Goal: Task Accomplishment & Management: Manage account settings

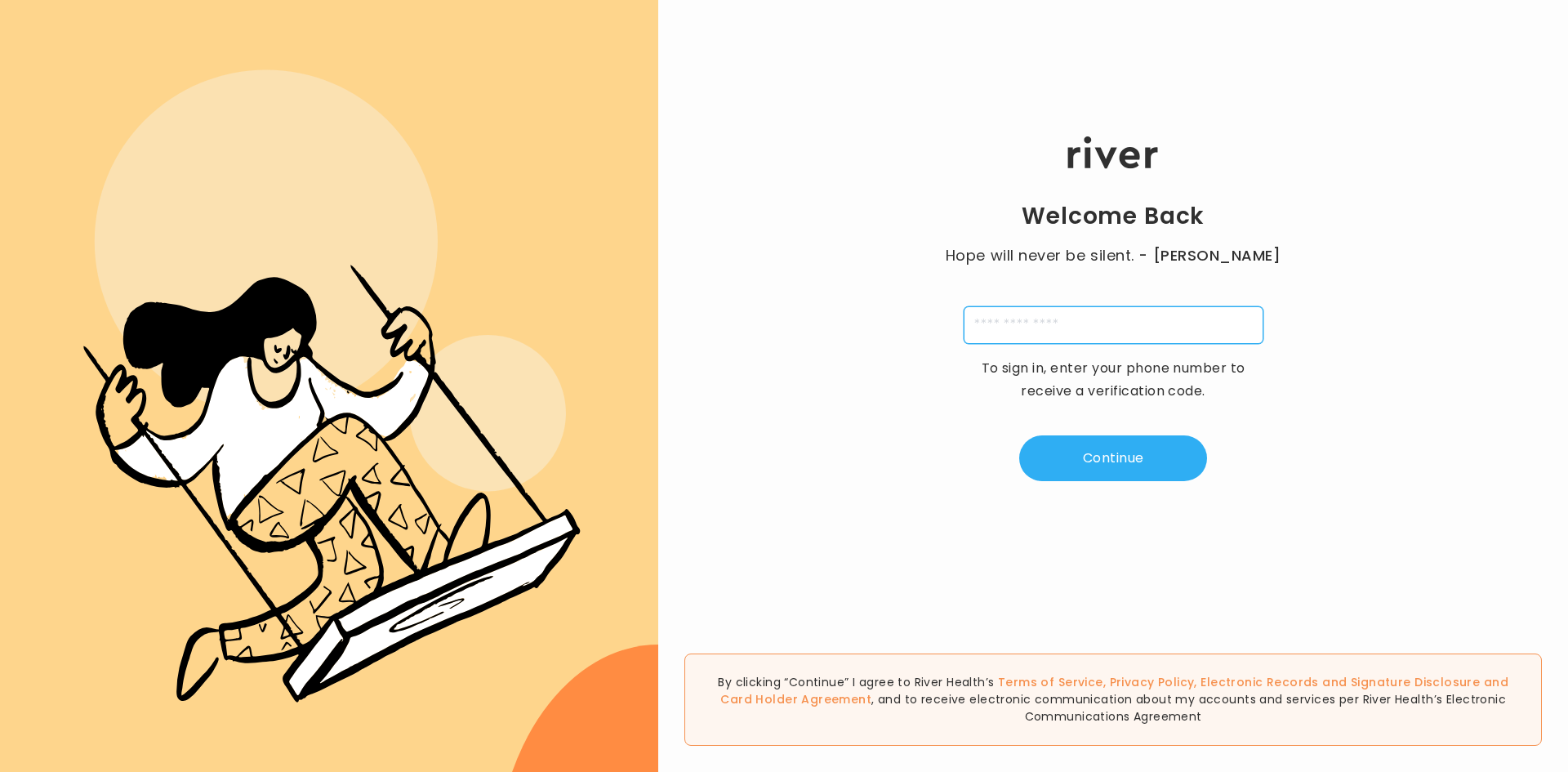
click at [1082, 318] on input "tel" at bounding box center [1114, 325] width 300 height 37
click at [1397, 305] on div "Welcome Back Hope will never be silent. - [PERSON_NAME] To sign in, enter your …" at bounding box center [1114, 308] width 910 height 463
click at [1148, 328] on input "tel" at bounding box center [1114, 325] width 300 height 37
type input "**********"
type input "*"
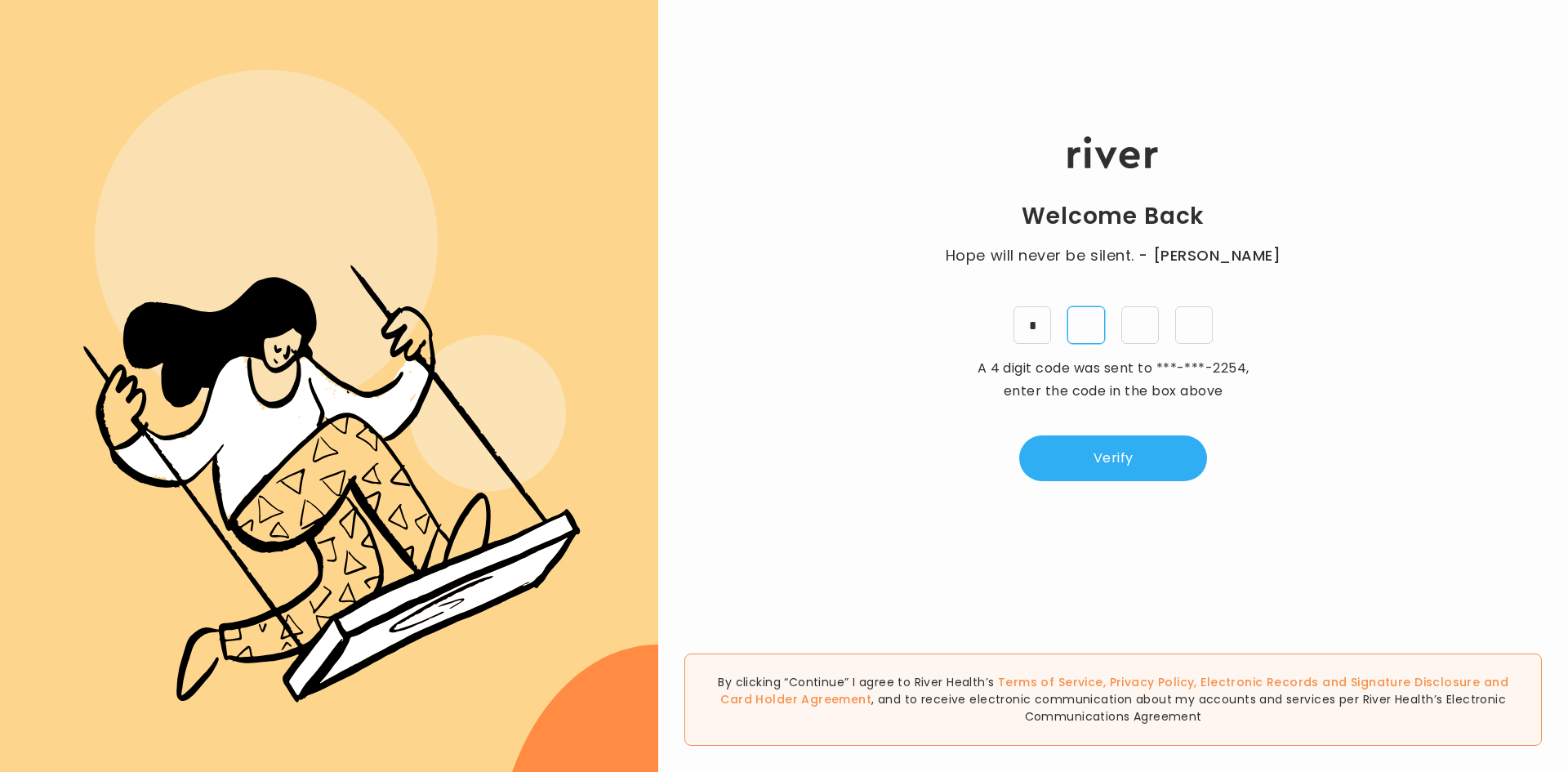
type input "*"
click at [1112, 456] on button "Verify" at bounding box center [1113, 458] width 188 height 46
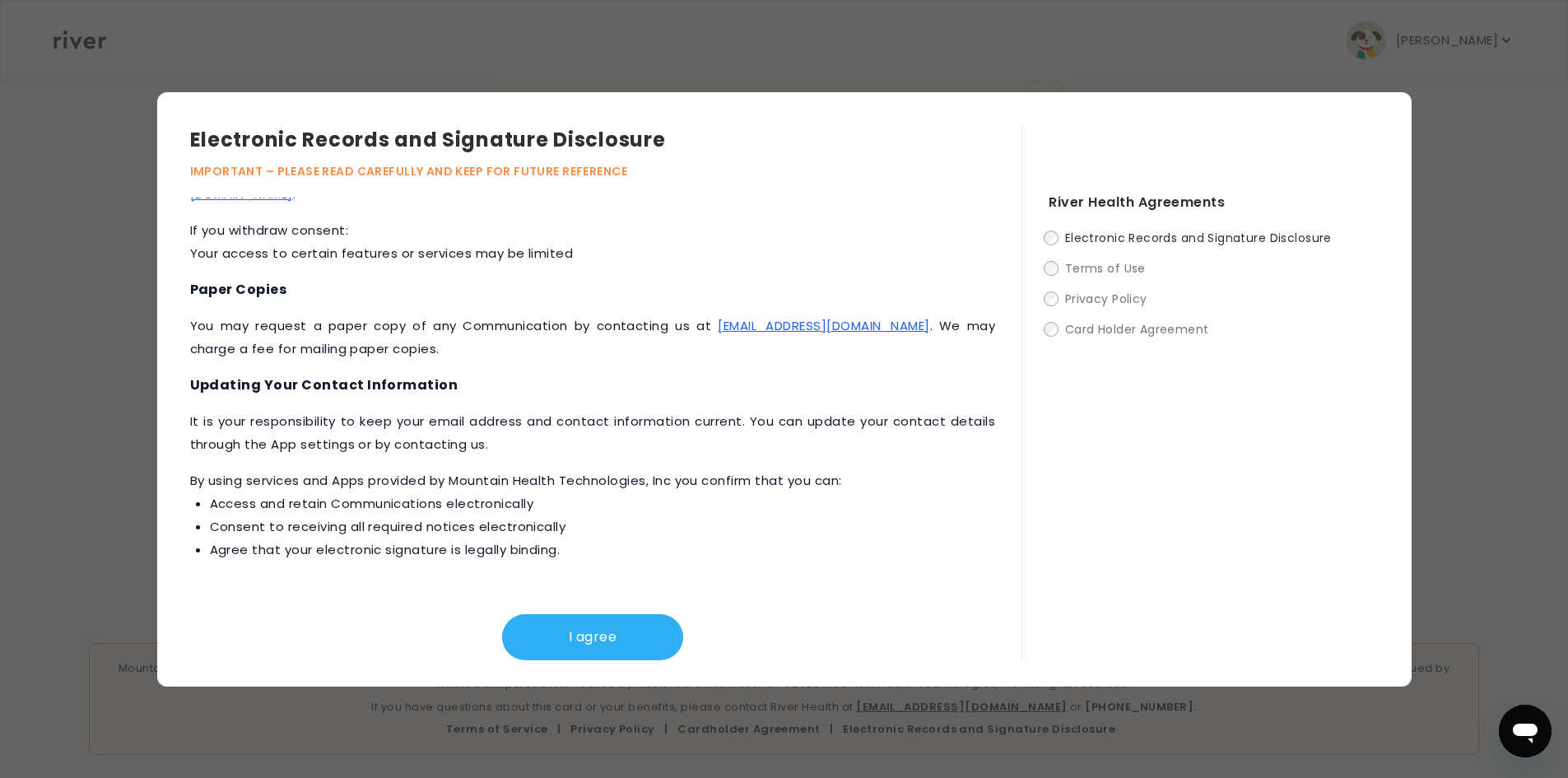
scroll to position [408, 0]
click at [598, 640] on button "I agree" at bounding box center [593, 636] width 181 height 46
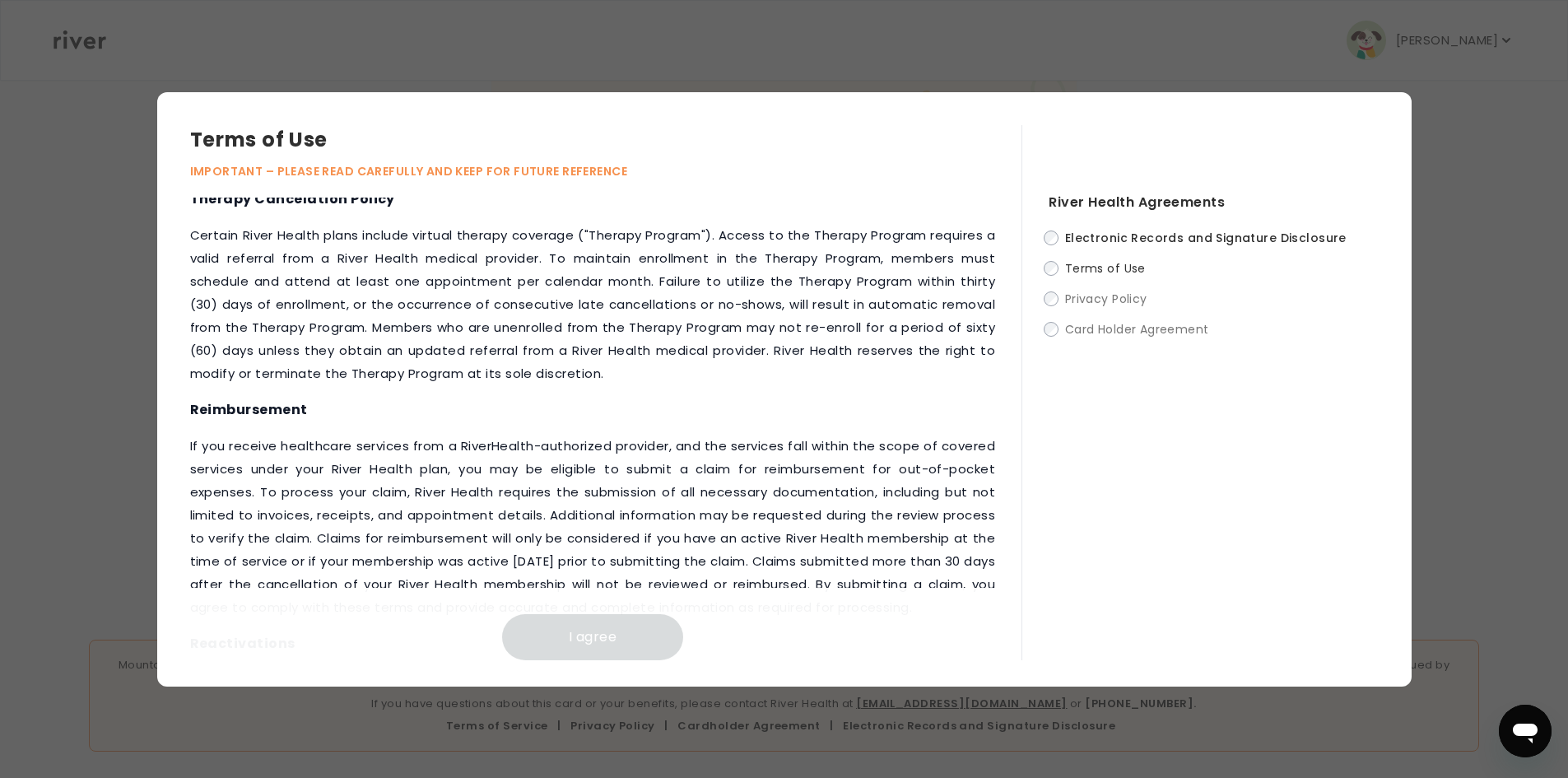
scroll to position [1749, 0]
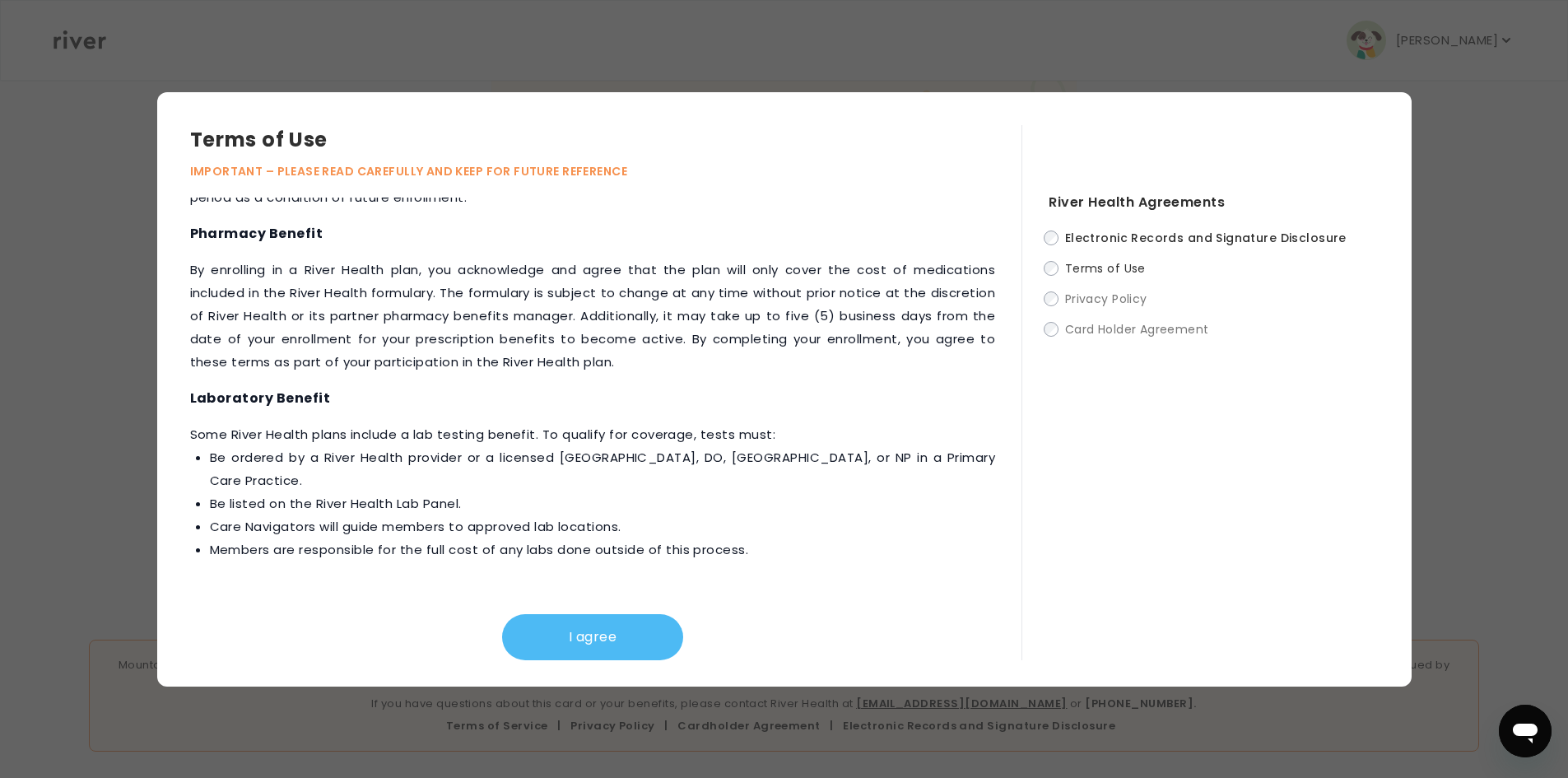
click at [630, 636] on button "I agree" at bounding box center [593, 636] width 181 height 46
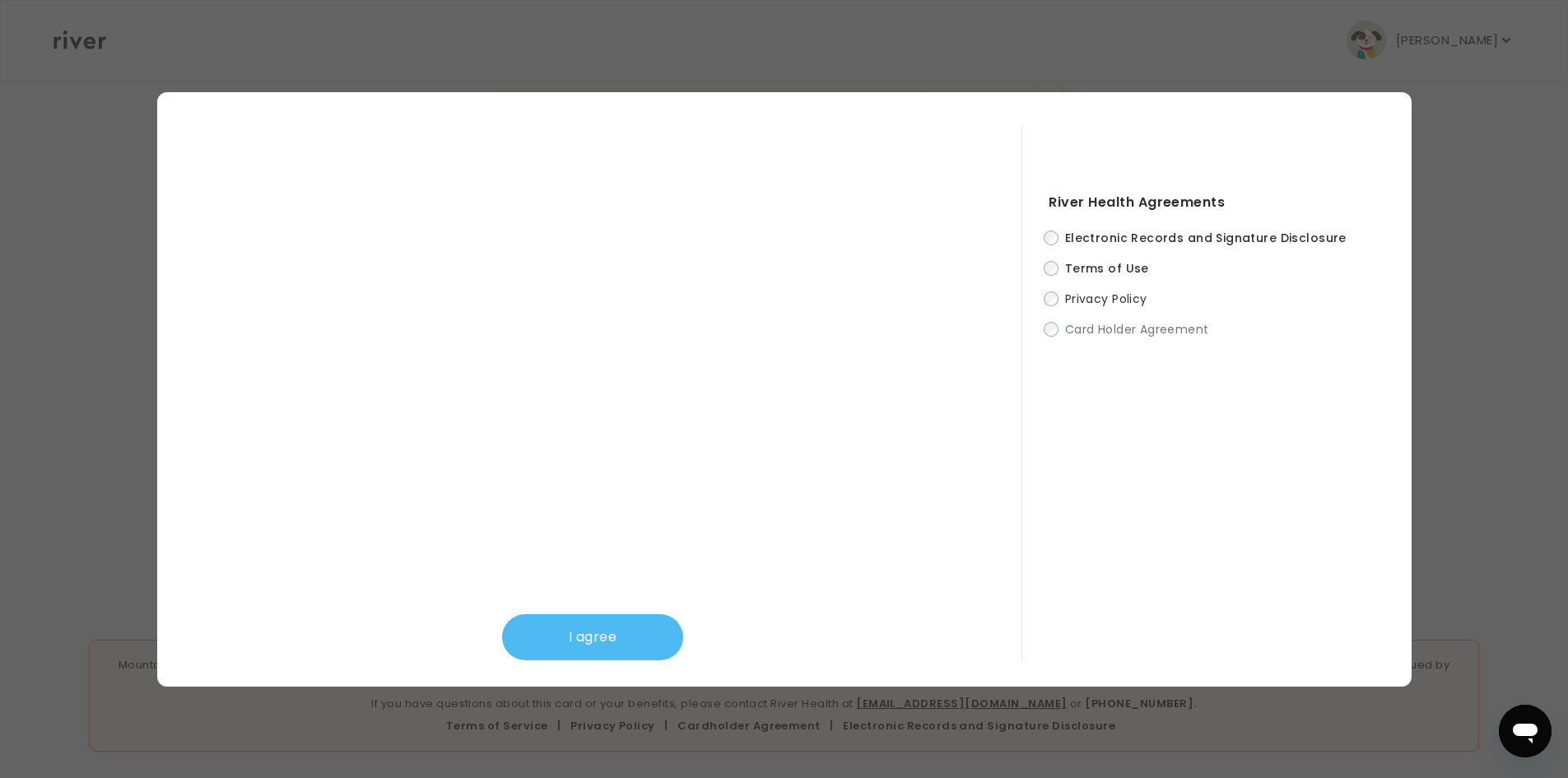
click at [610, 639] on button "I agree" at bounding box center [593, 636] width 181 height 46
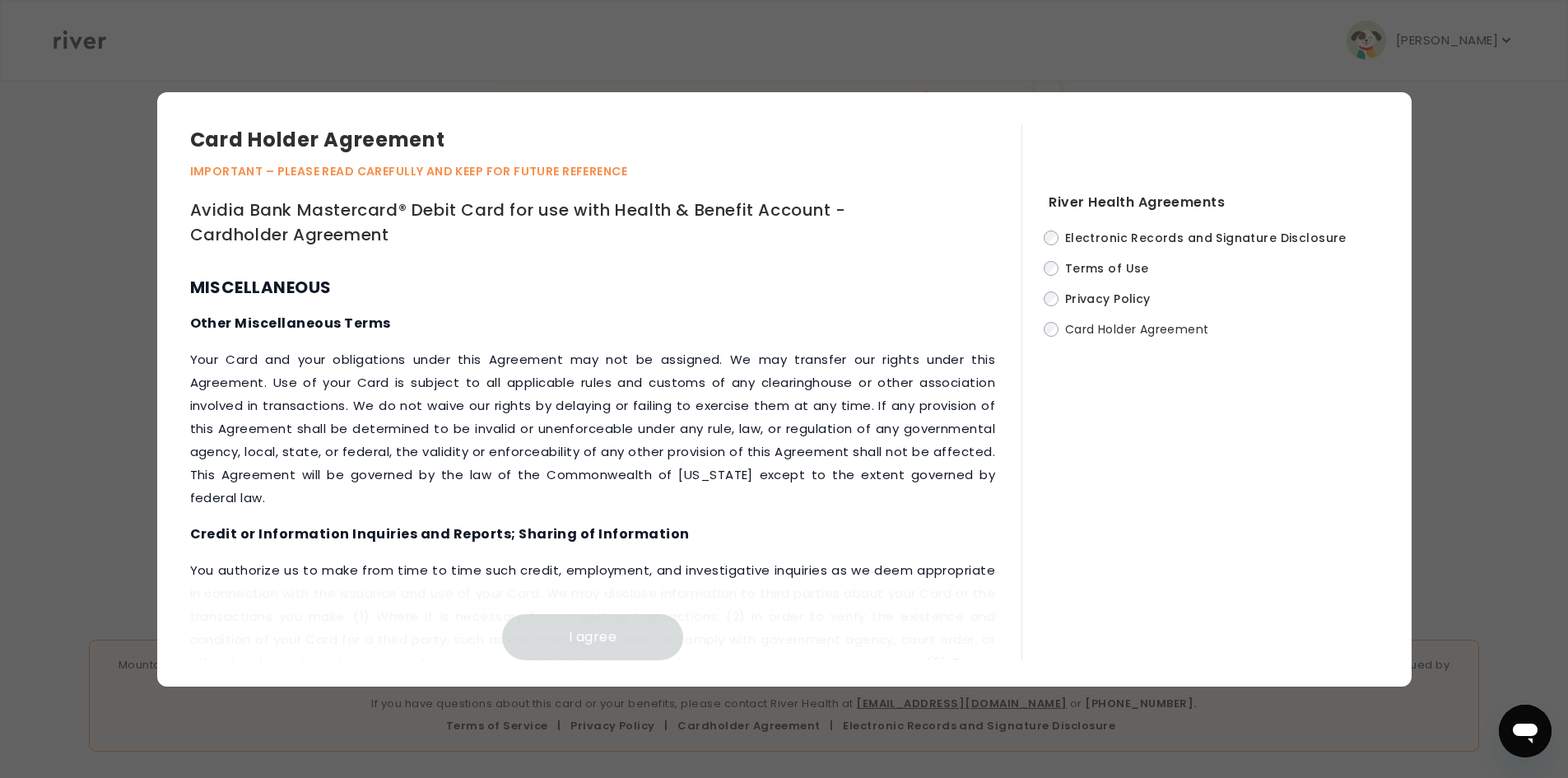
scroll to position [6877, 0]
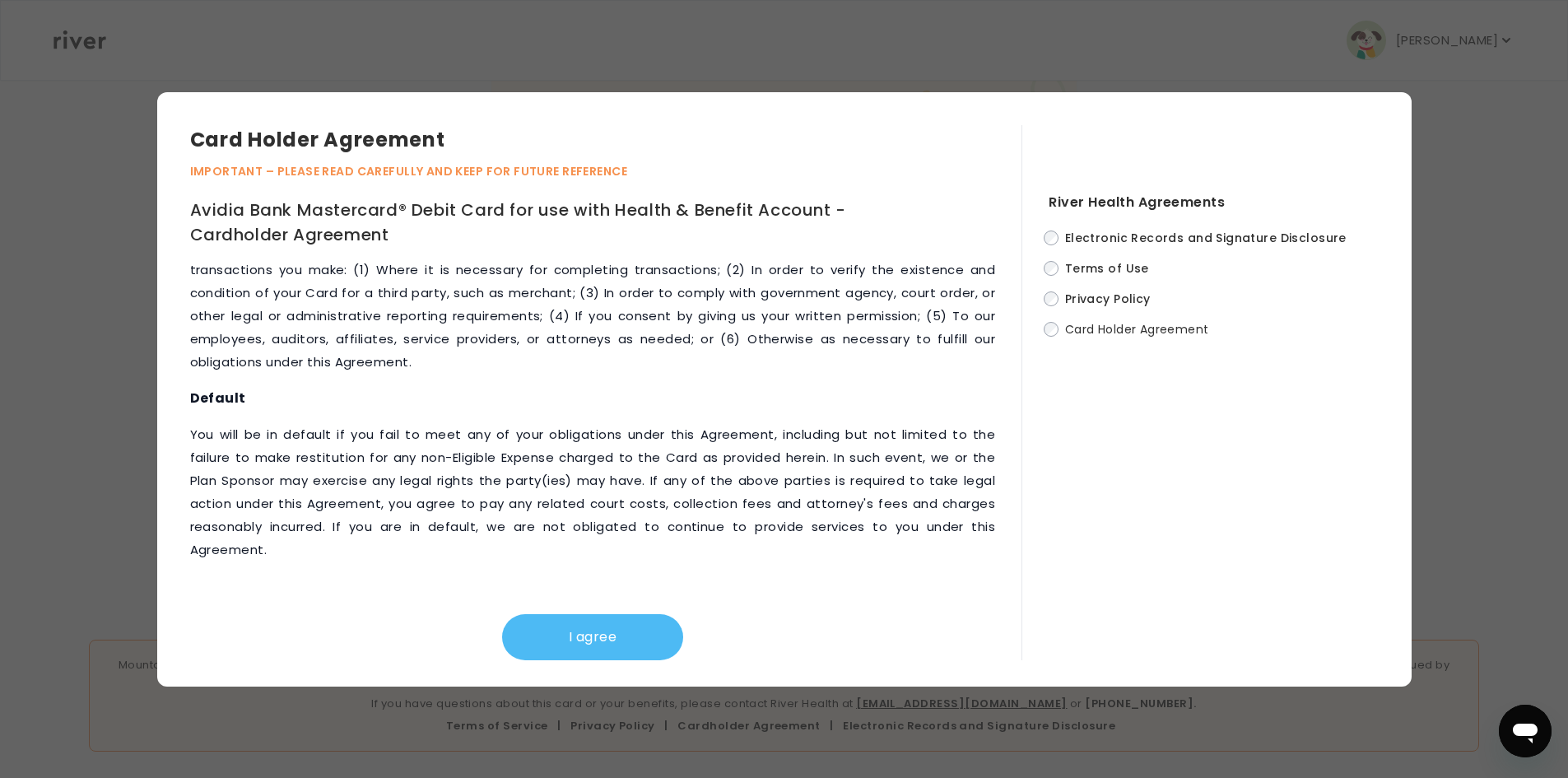
click at [648, 633] on button "I agree" at bounding box center [593, 636] width 181 height 46
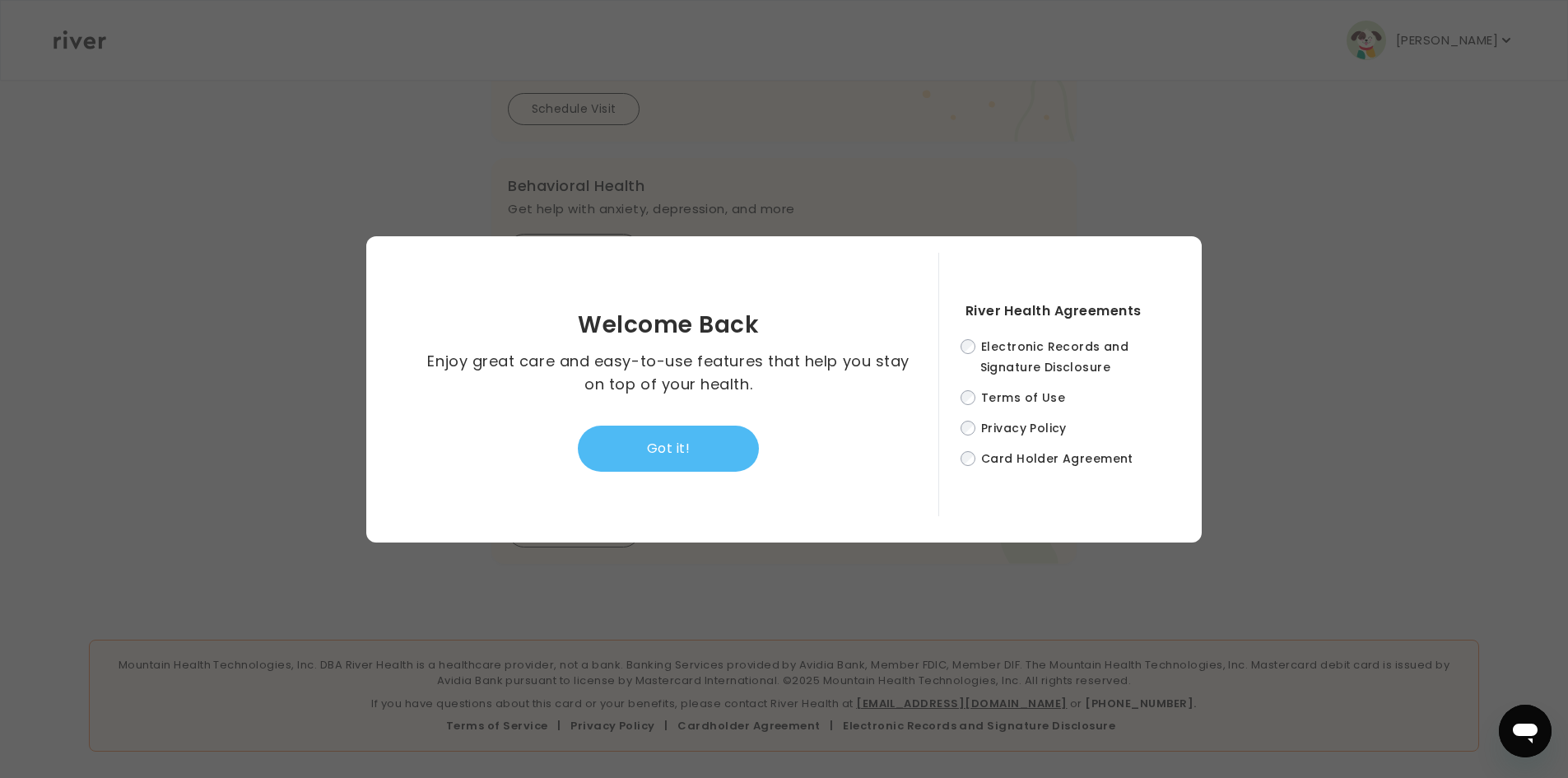
click at [709, 459] on button "Got it!" at bounding box center [669, 448] width 181 height 46
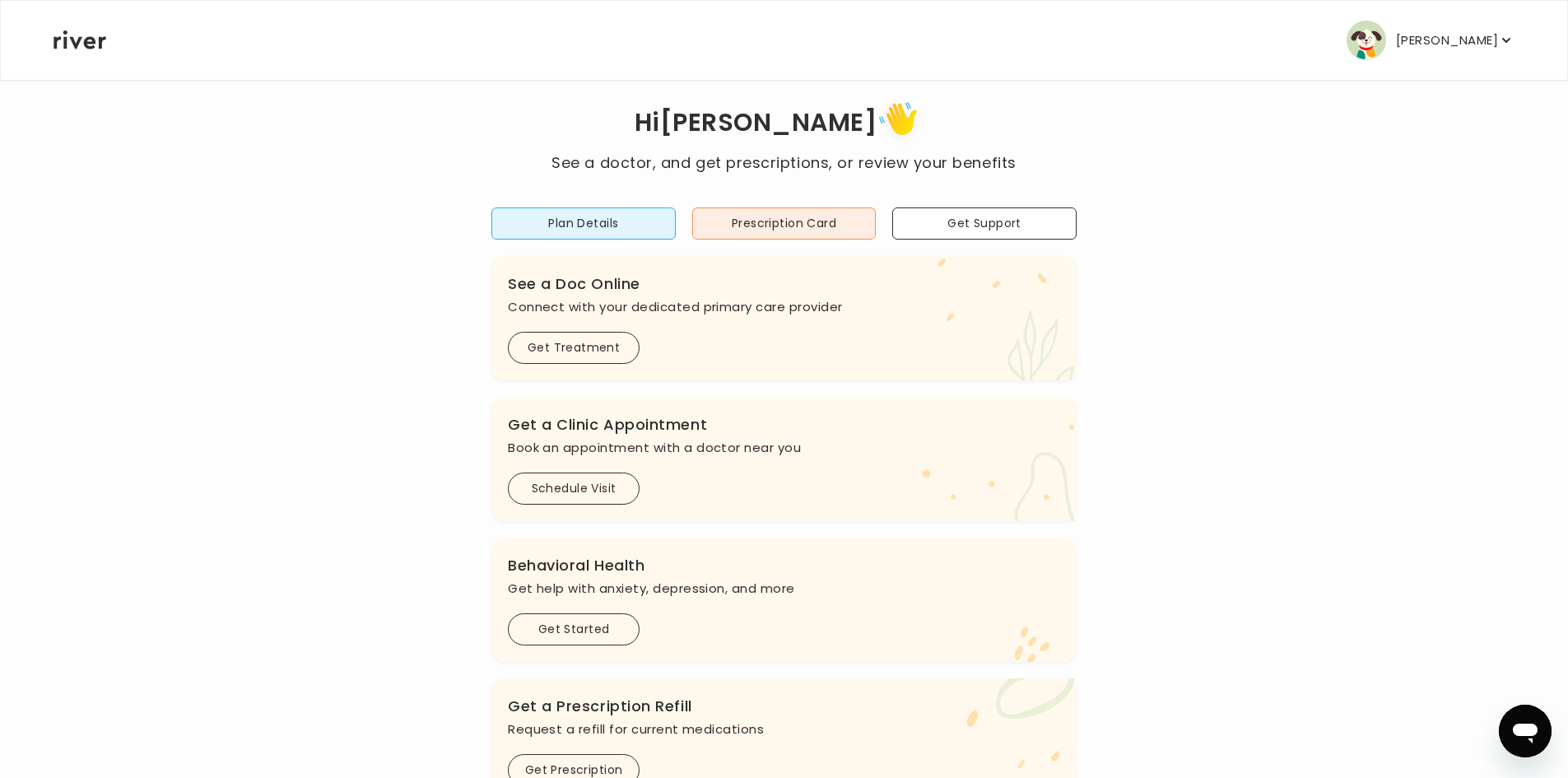
scroll to position [0, 0]
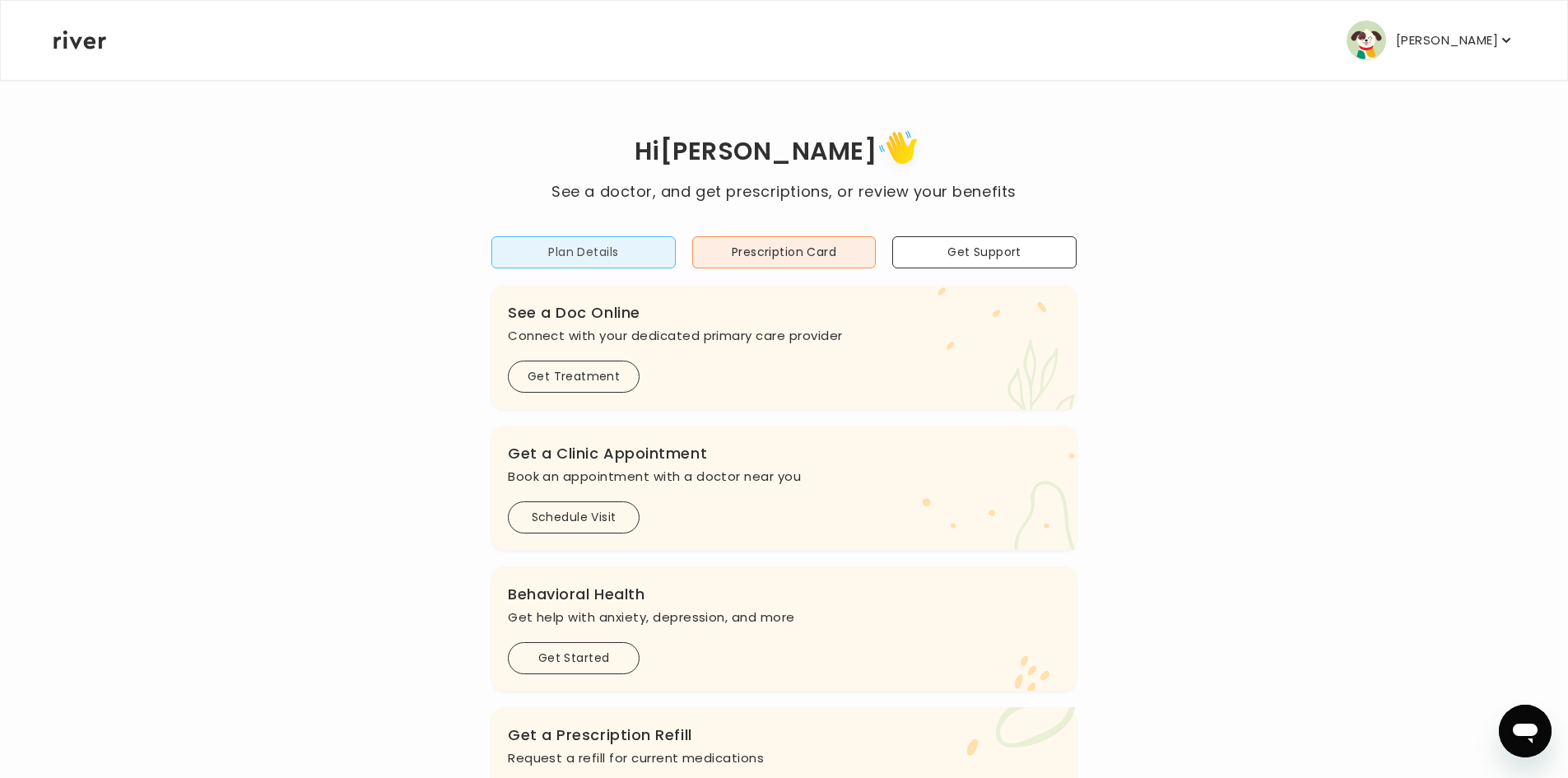
click at [590, 251] on button "Plan Details" at bounding box center [583, 251] width 184 height 33
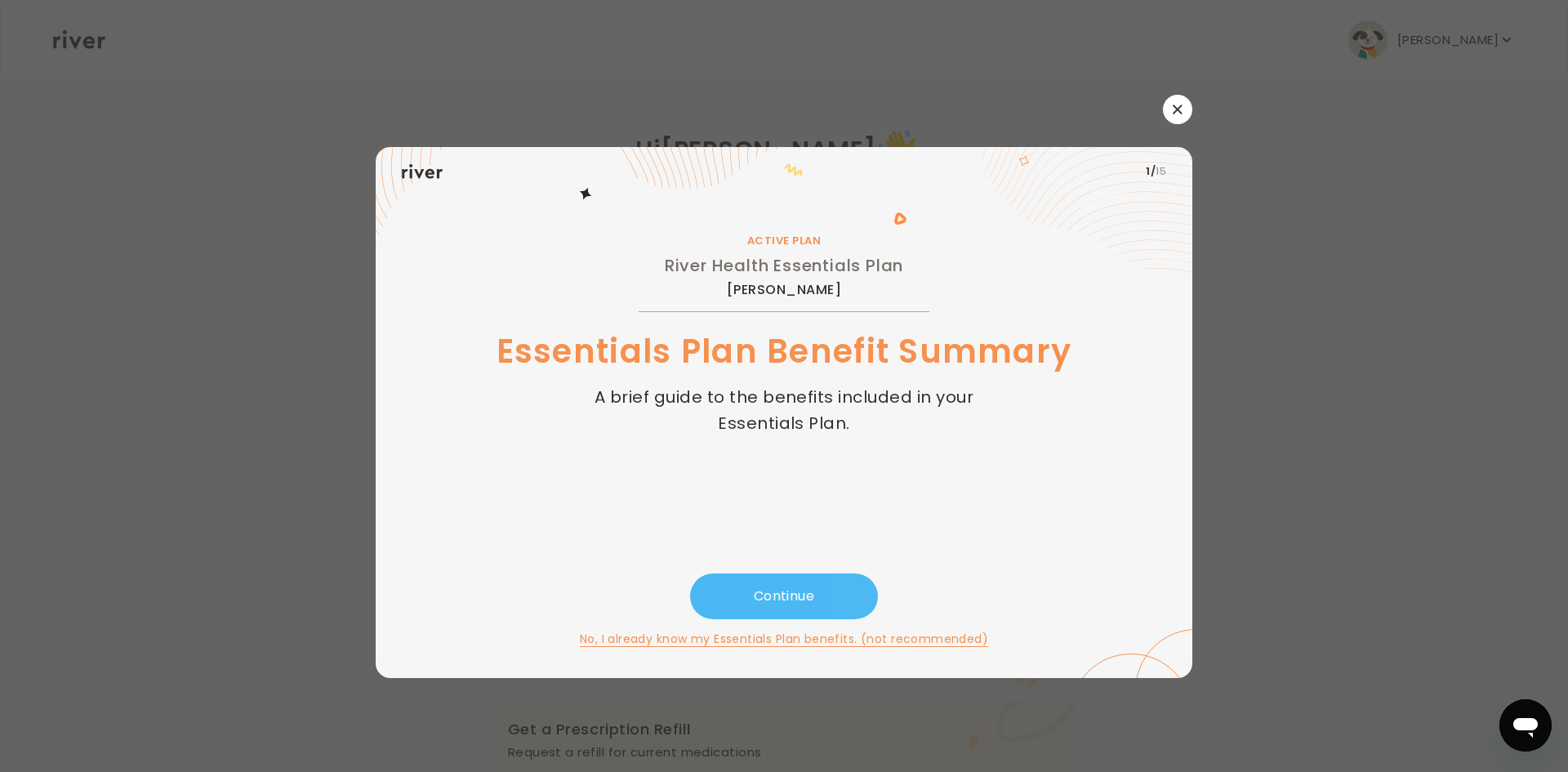
click at [821, 577] on button "Continue" at bounding box center [784, 596] width 188 height 46
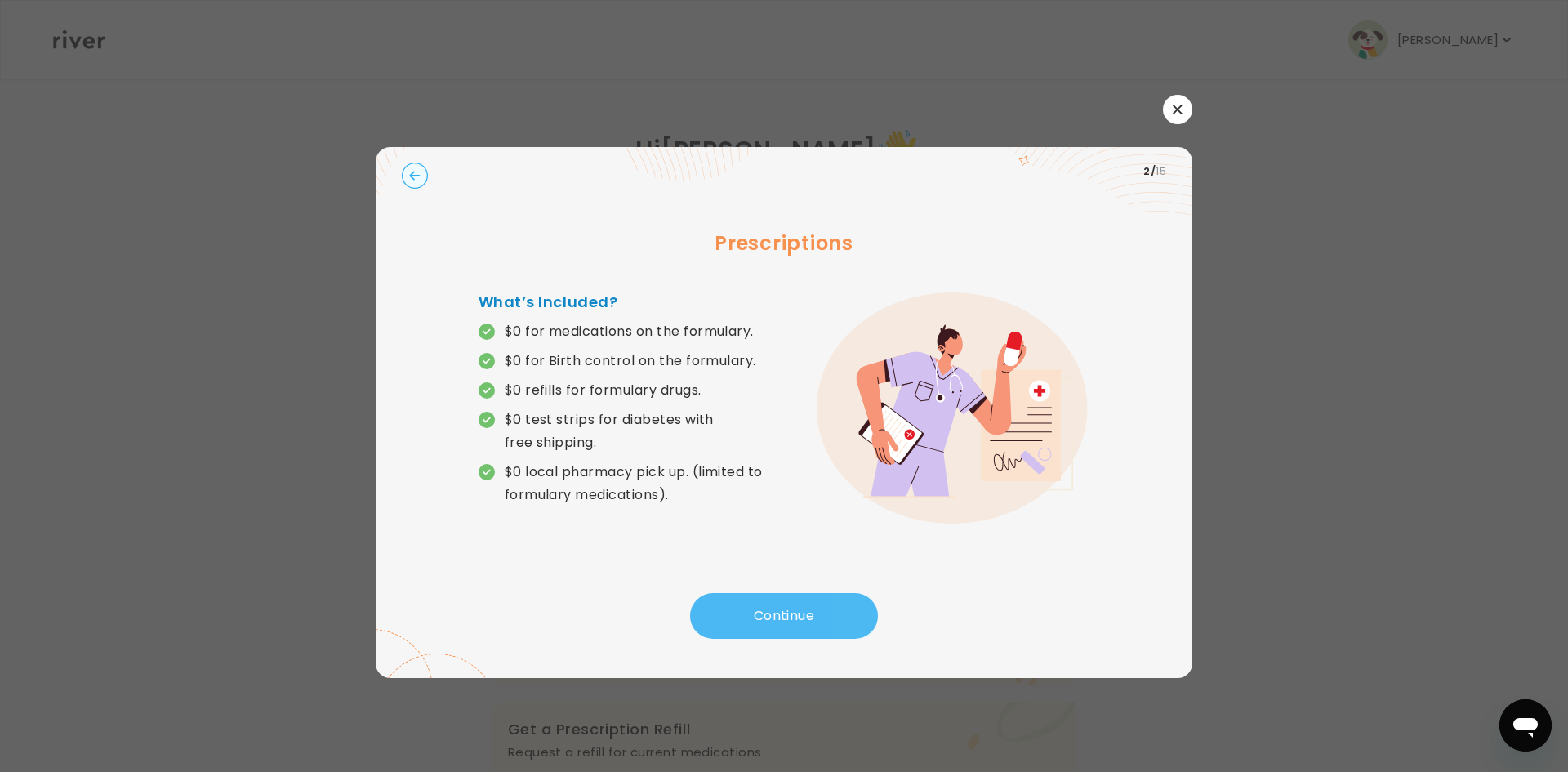
click at [821, 616] on button "Continue" at bounding box center [784, 615] width 188 height 46
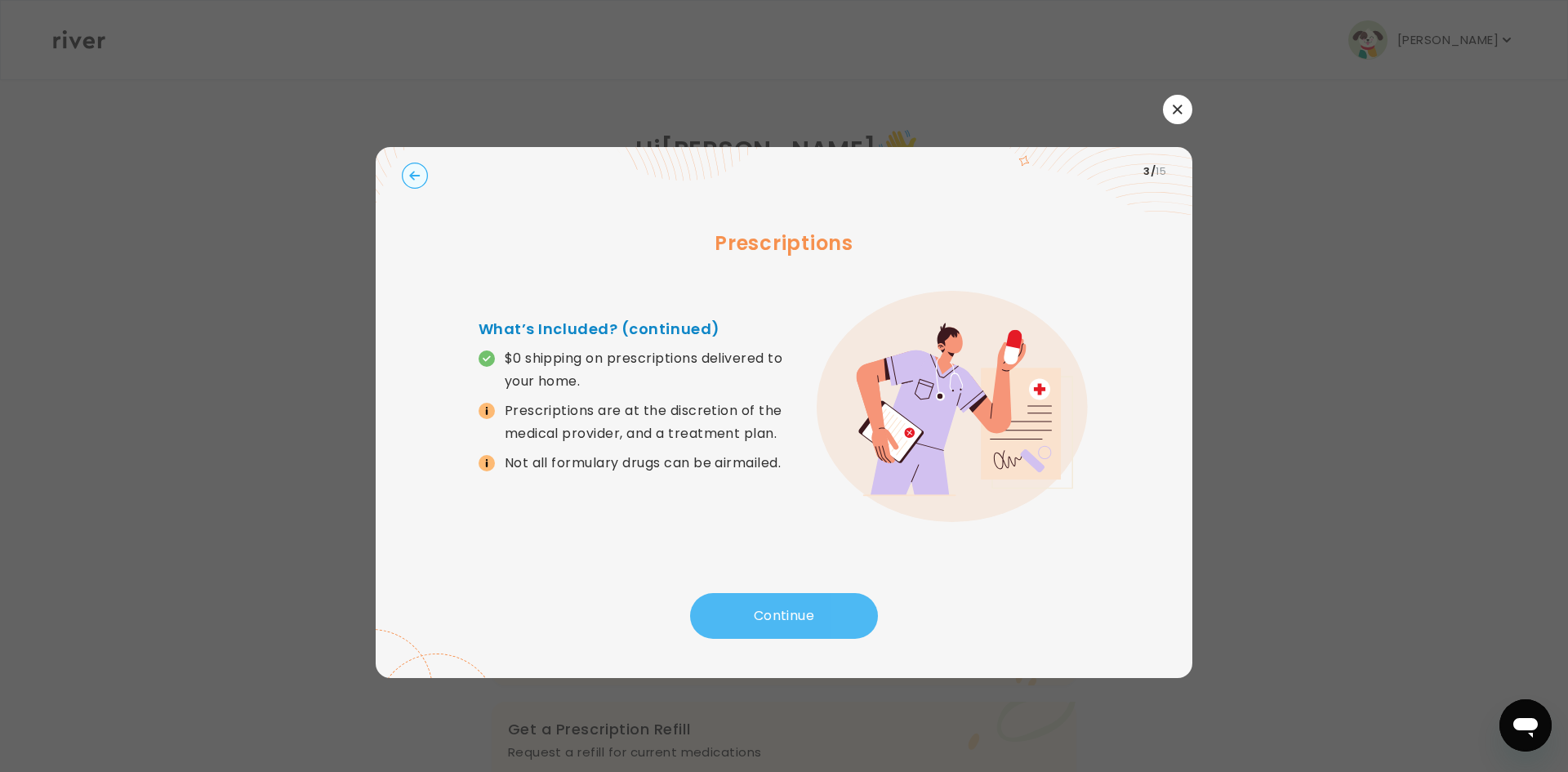
click at [821, 616] on button "Continue" at bounding box center [784, 615] width 188 height 46
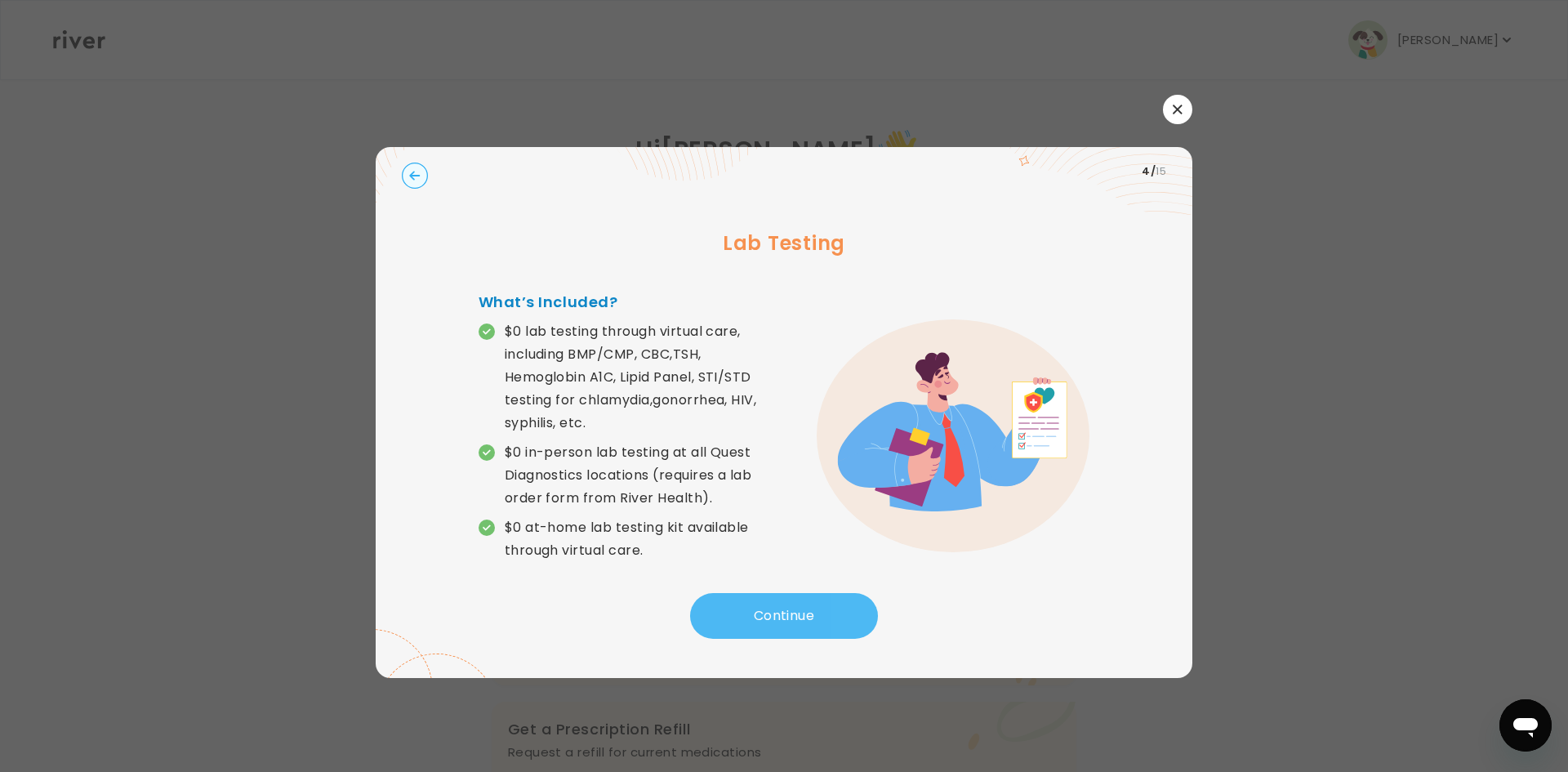
click at [821, 616] on button "Continue" at bounding box center [784, 615] width 188 height 46
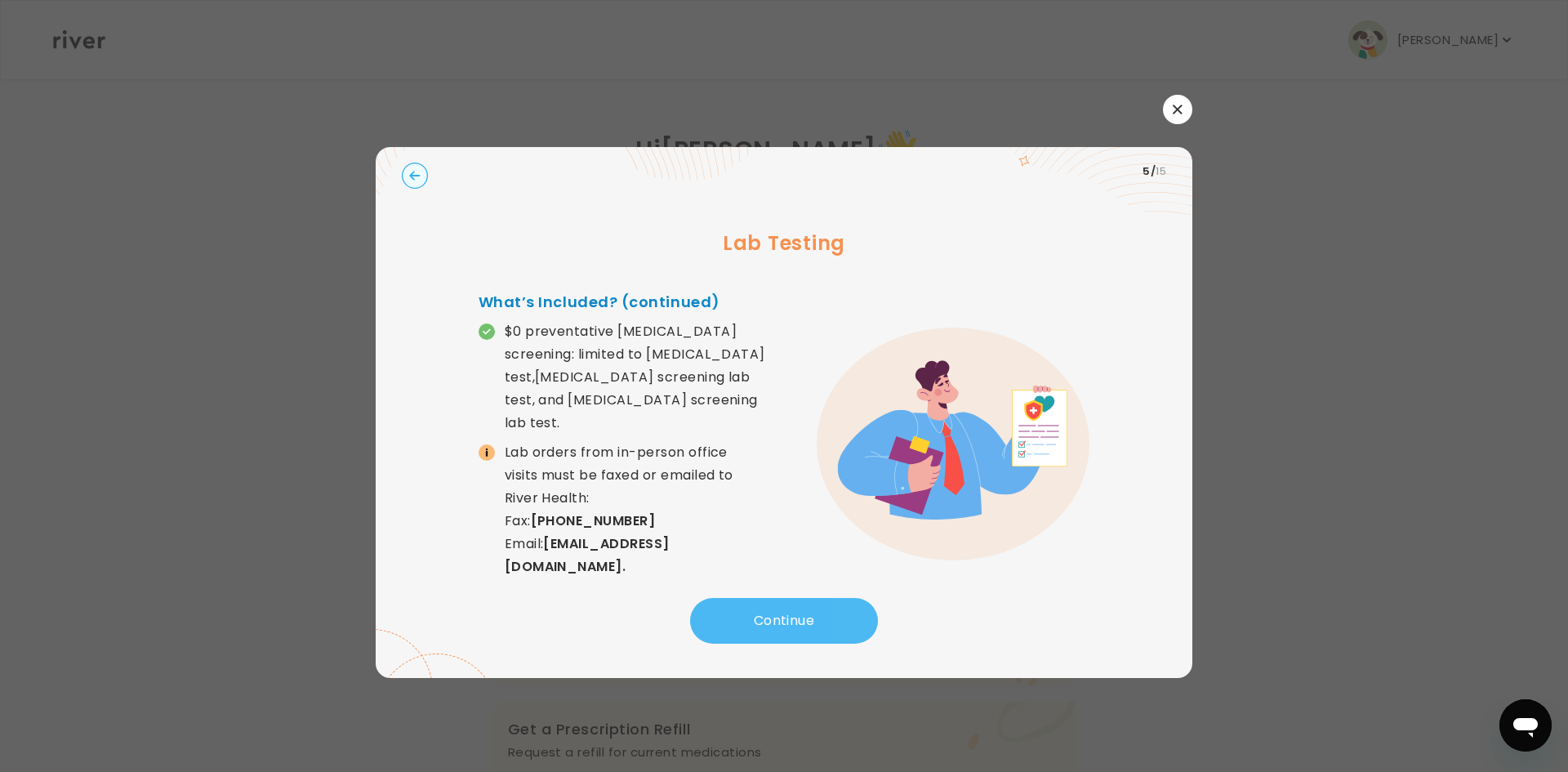
click at [821, 616] on button "Continue" at bounding box center [784, 620] width 188 height 46
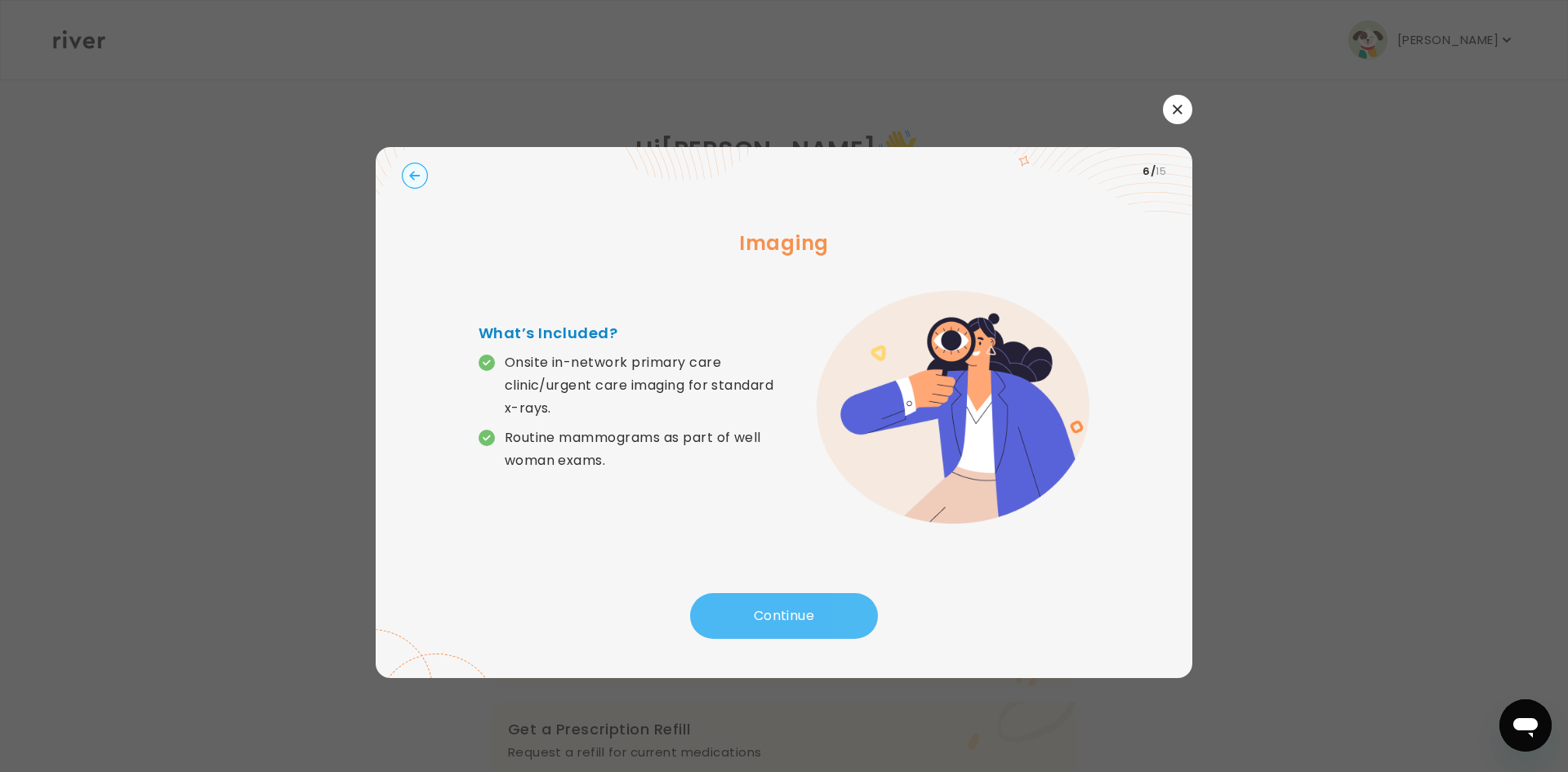
click at [821, 616] on button "Continue" at bounding box center [784, 615] width 188 height 46
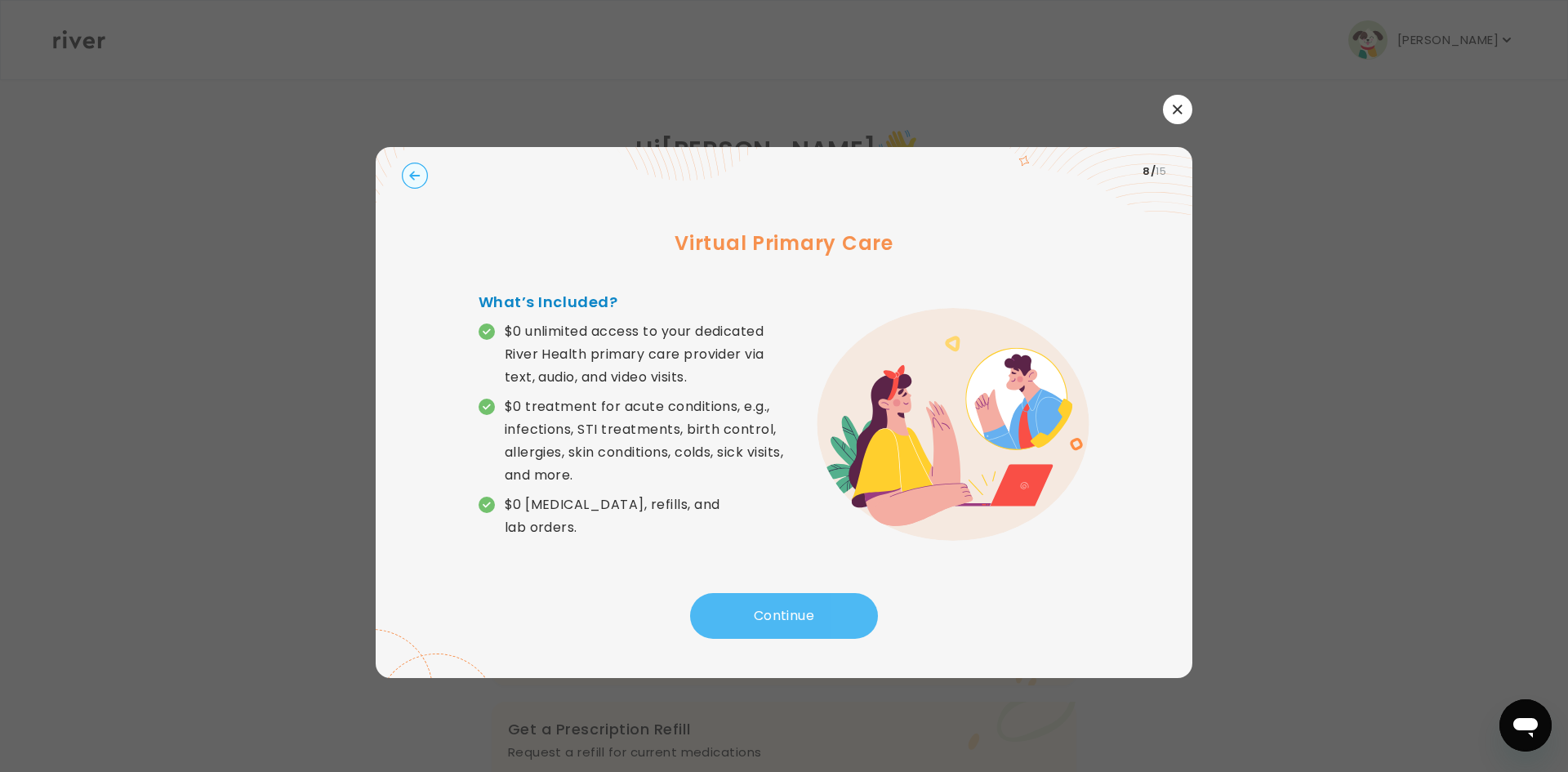
click at [821, 616] on button "Continue" at bounding box center [784, 615] width 188 height 46
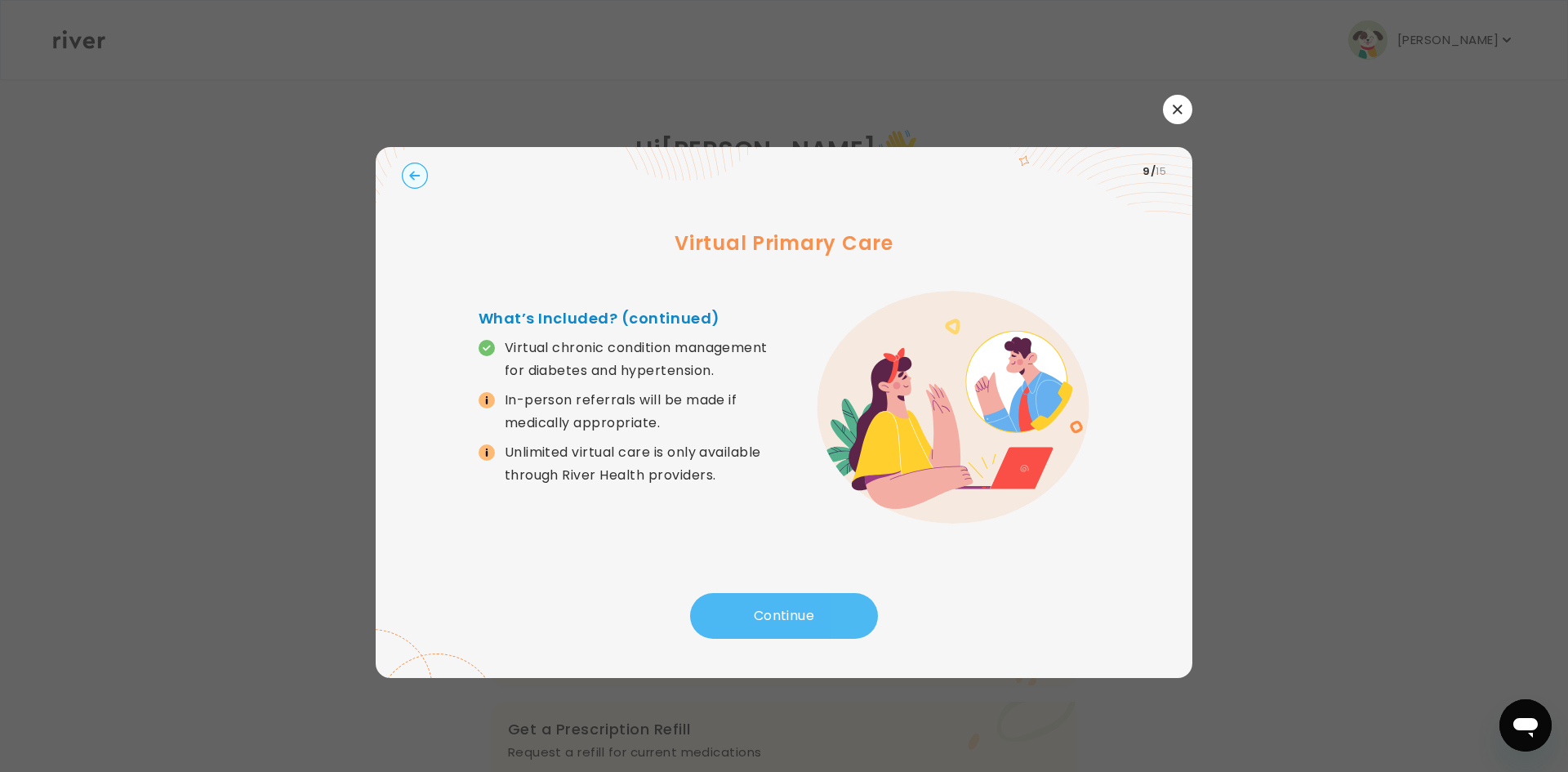
click at [821, 616] on button "Continue" at bounding box center [784, 615] width 188 height 46
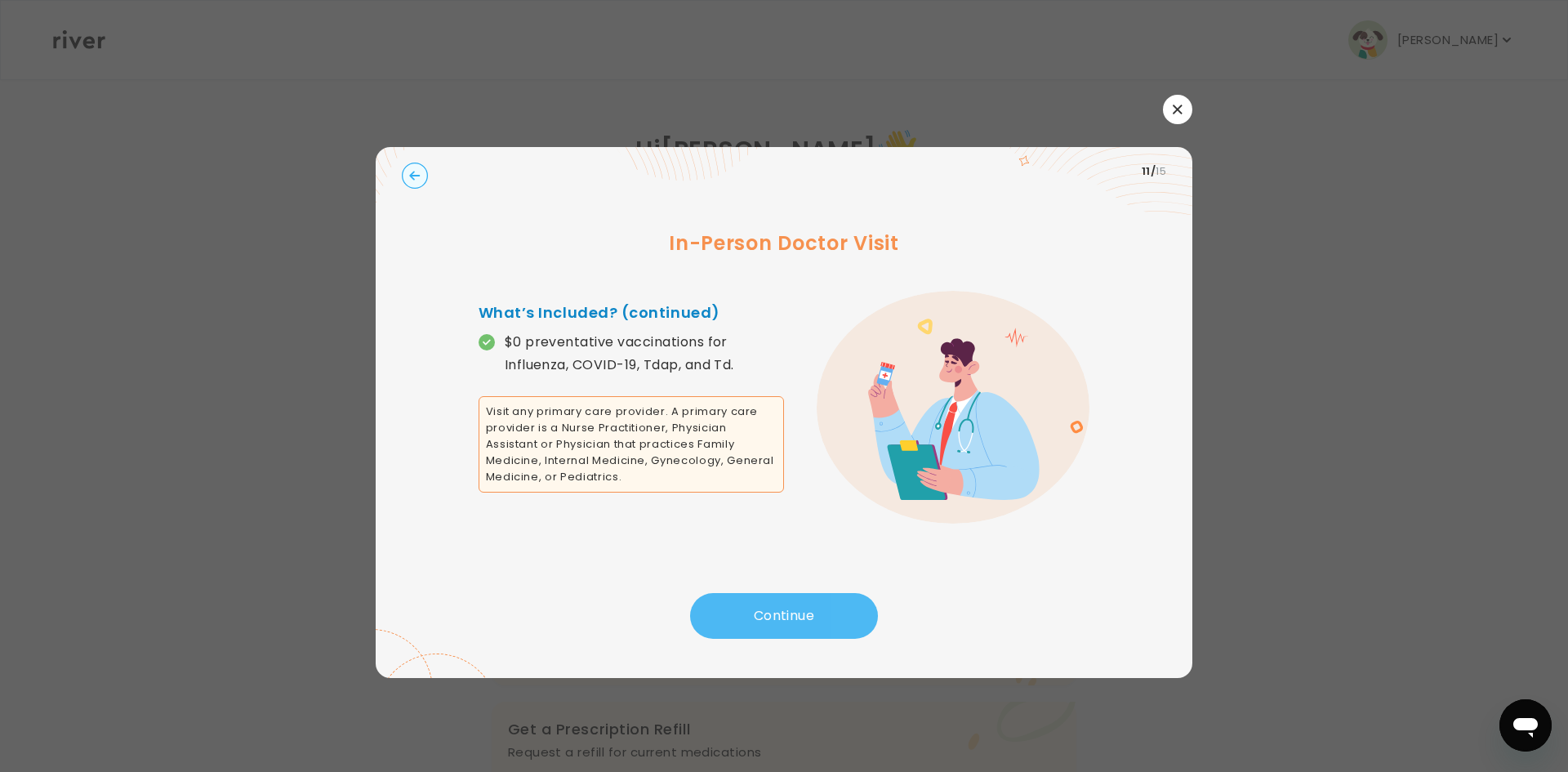
click at [821, 616] on button "Continue" at bounding box center [784, 615] width 188 height 46
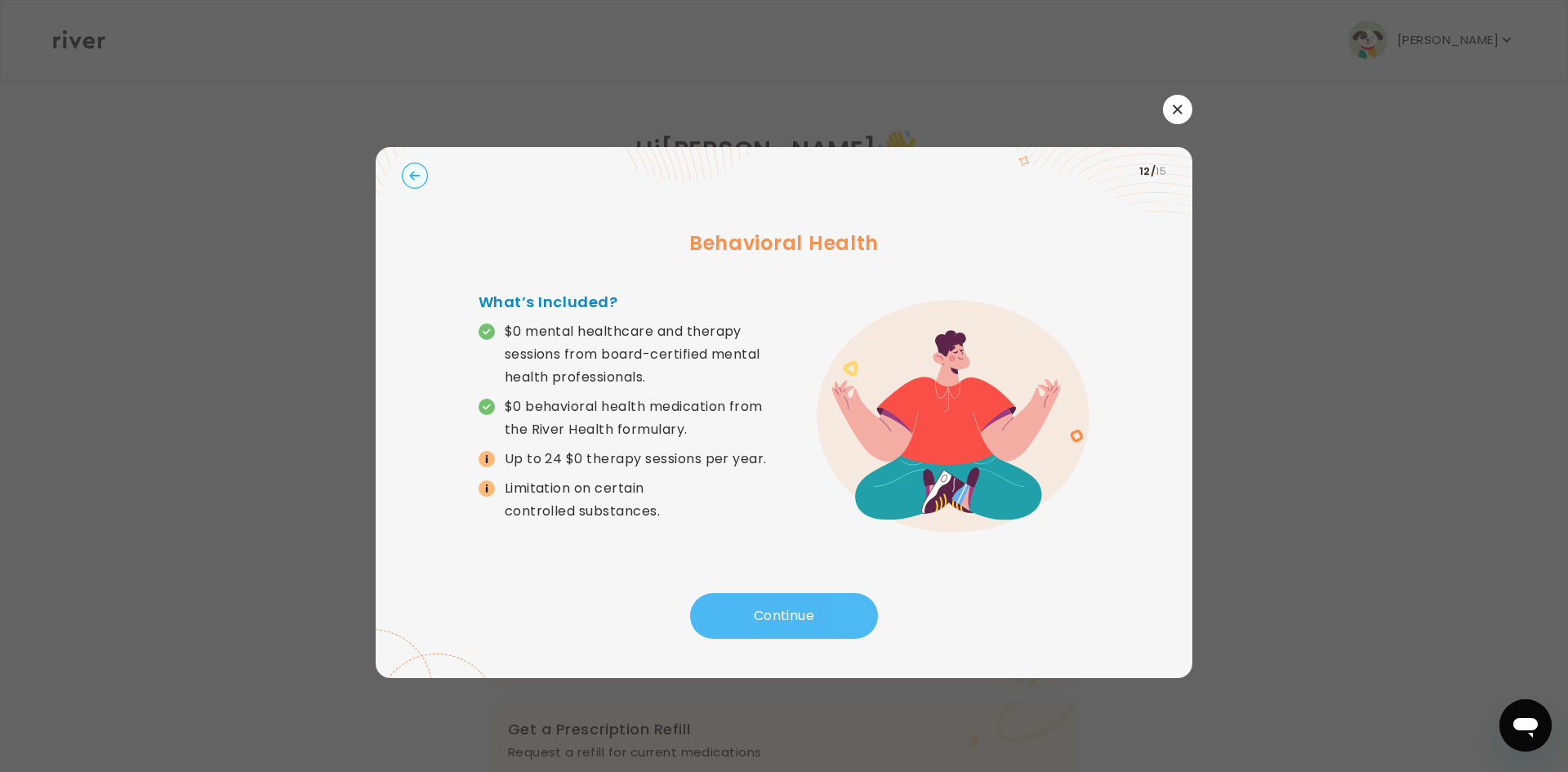
click at [821, 616] on button "Continue" at bounding box center [784, 615] width 188 height 46
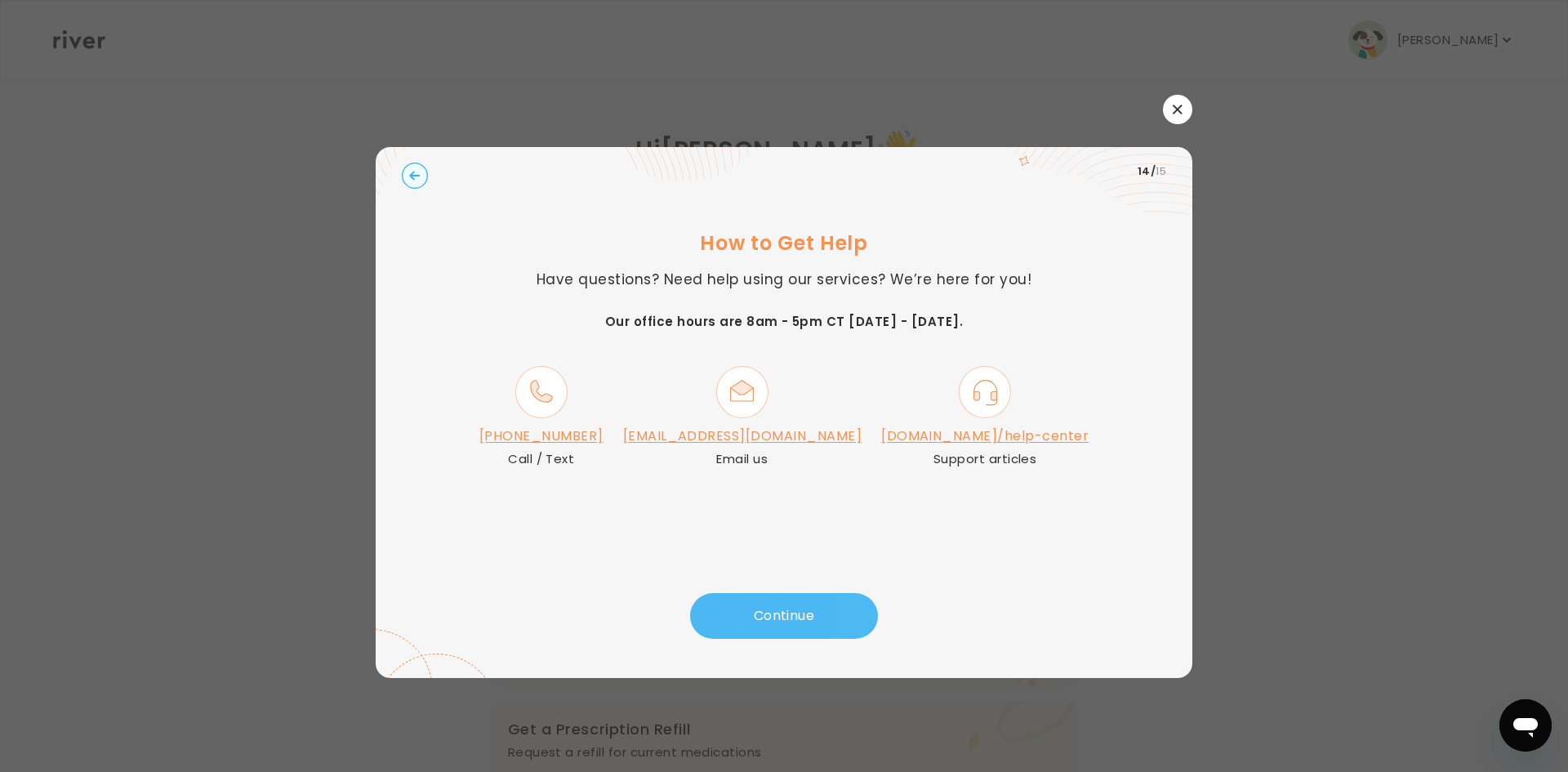
click at [821, 616] on button "Continue" at bounding box center [784, 615] width 188 height 46
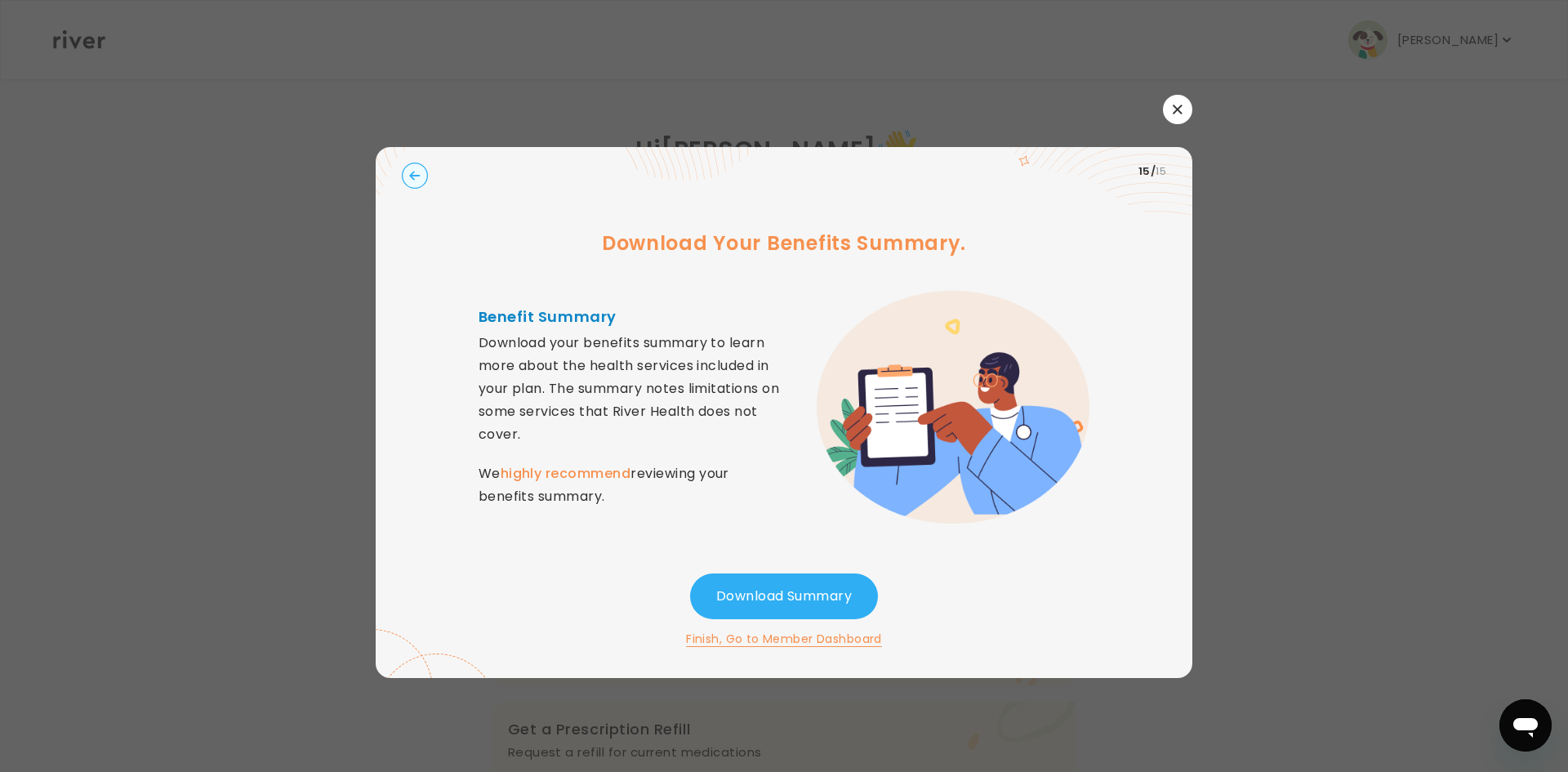
click at [843, 640] on button "Finish, Go to Member Dashboard" at bounding box center [784, 639] width 196 height 20
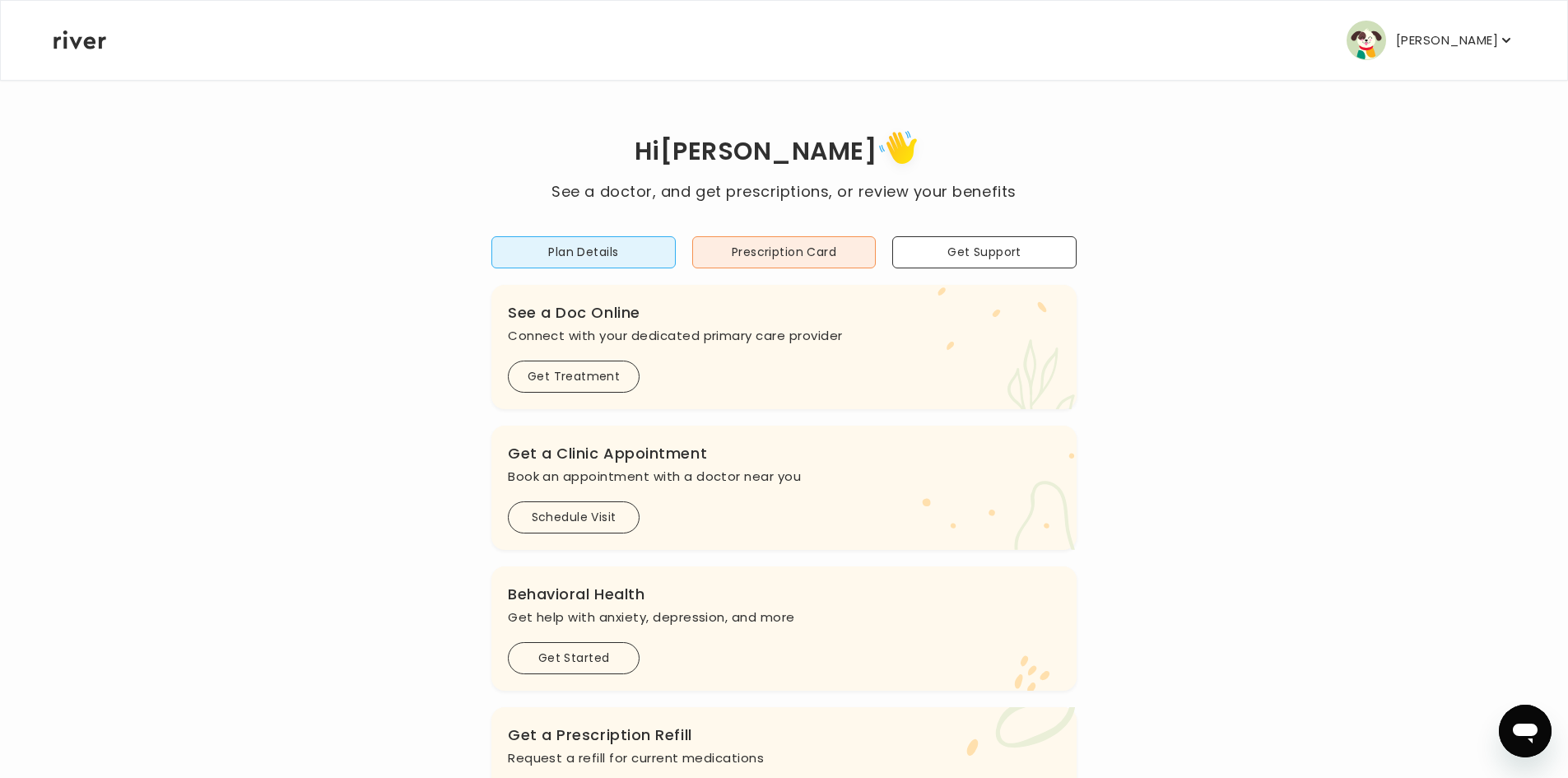
click at [1509, 37] on icon "button" at bounding box center [1506, 40] width 17 height 17
click at [1200, 296] on div "Hi [PERSON_NAME] See a doctor, and get prescriptions, or review your benefits P…" at bounding box center [783, 548] width 1462 height 847
click at [1499, 45] on icon "button" at bounding box center [1506, 40] width 17 height 17
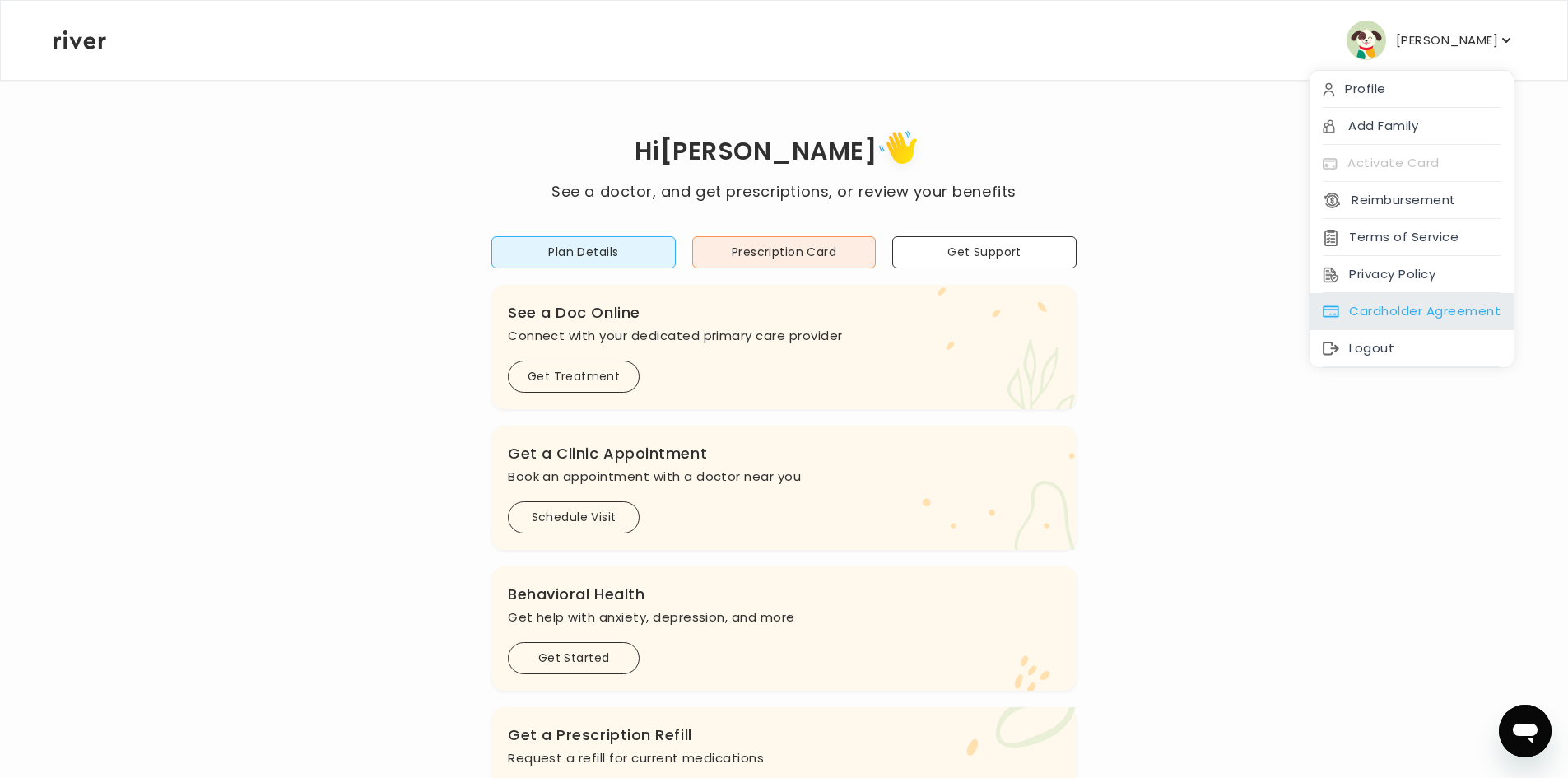
click at [1430, 317] on div "Cardholder Agreement" at bounding box center [1411, 312] width 204 height 37
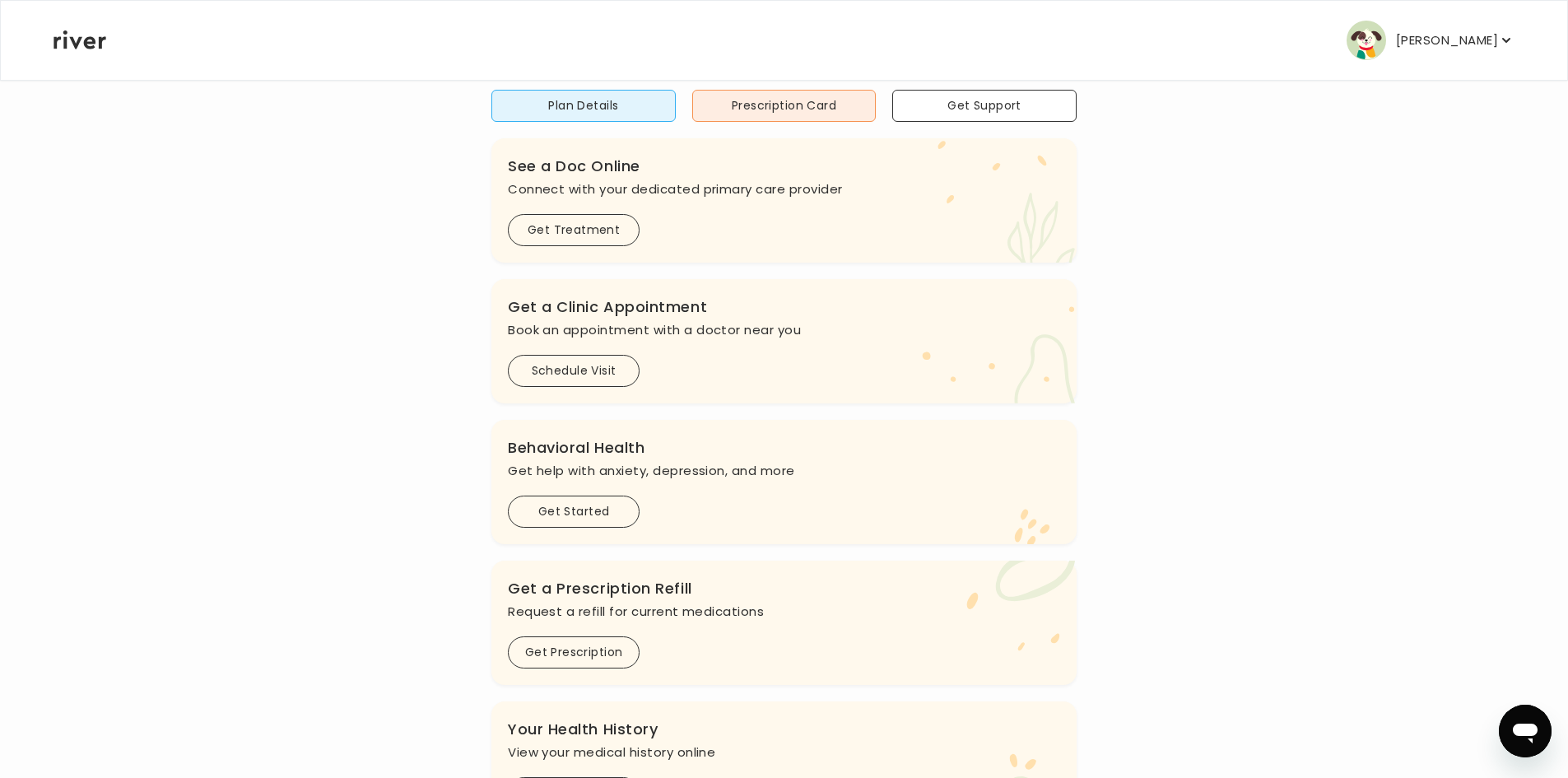
scroll to position [165, 0]
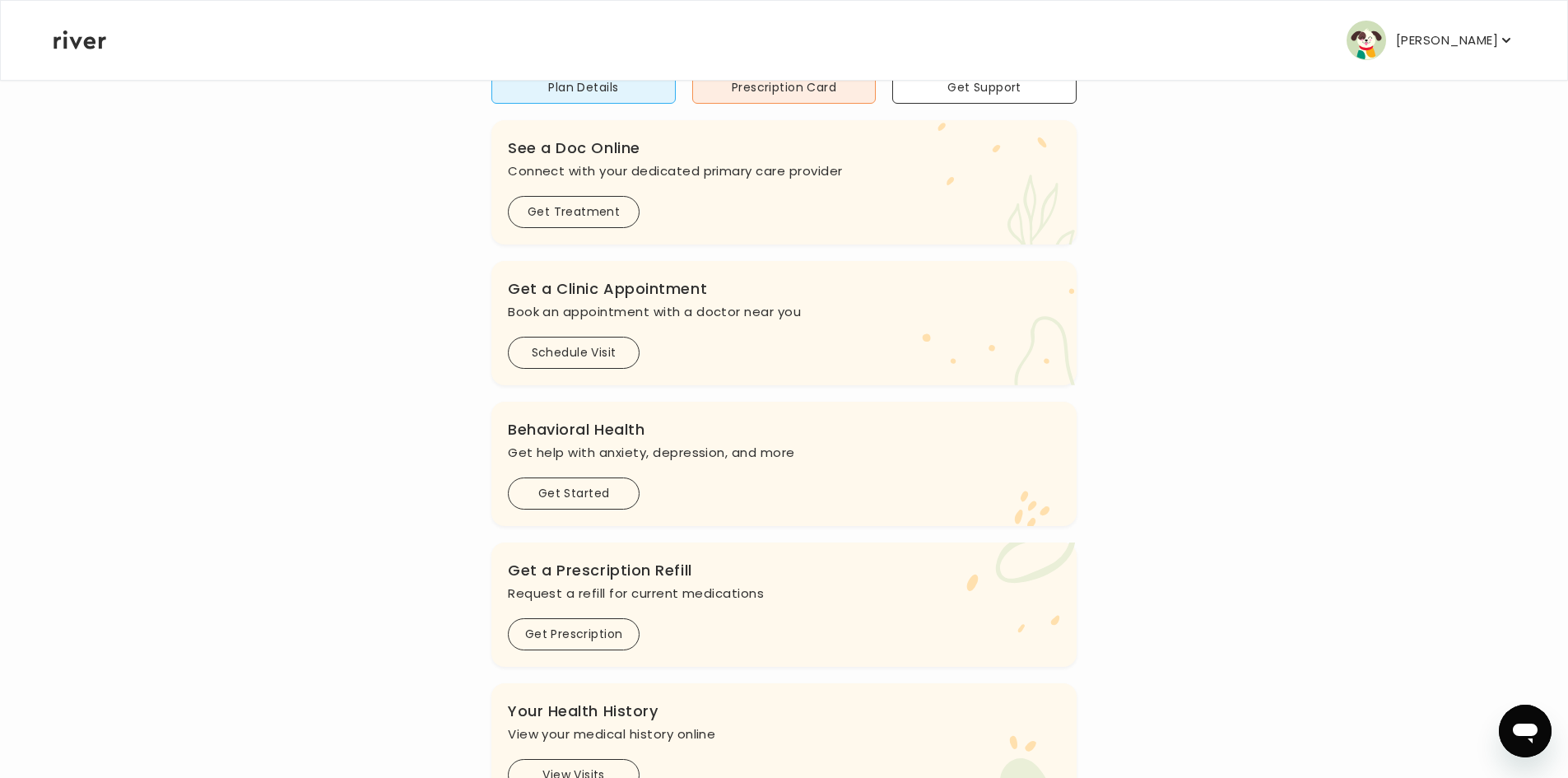
click at [1475, 37] on p "[PERSON_NAME]" at bounding box center [1446, 39] width 102 height 23
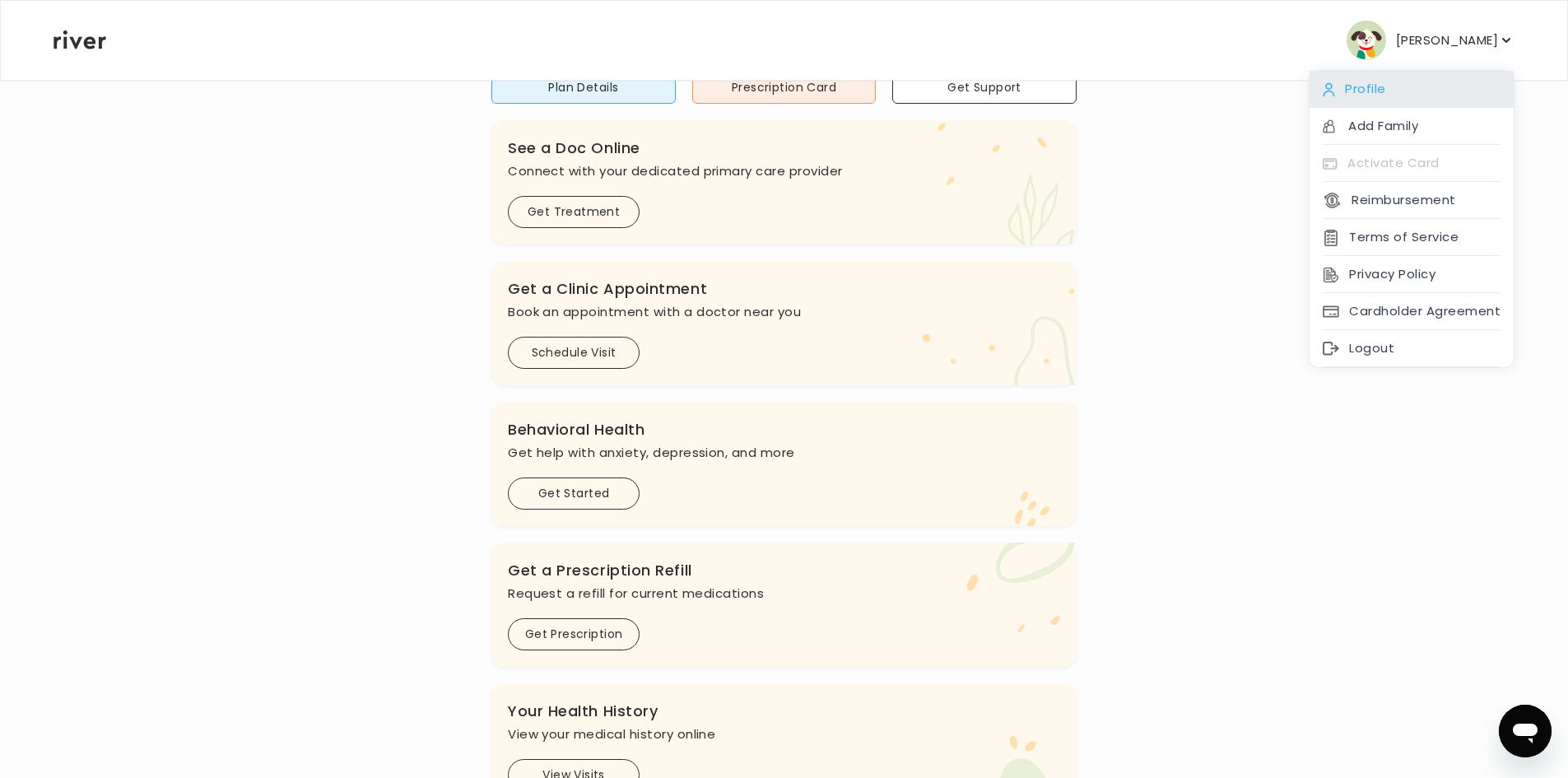
click at [1394, 97] on div "Profile" at bounding box center [1411, 90] width 204 height 37
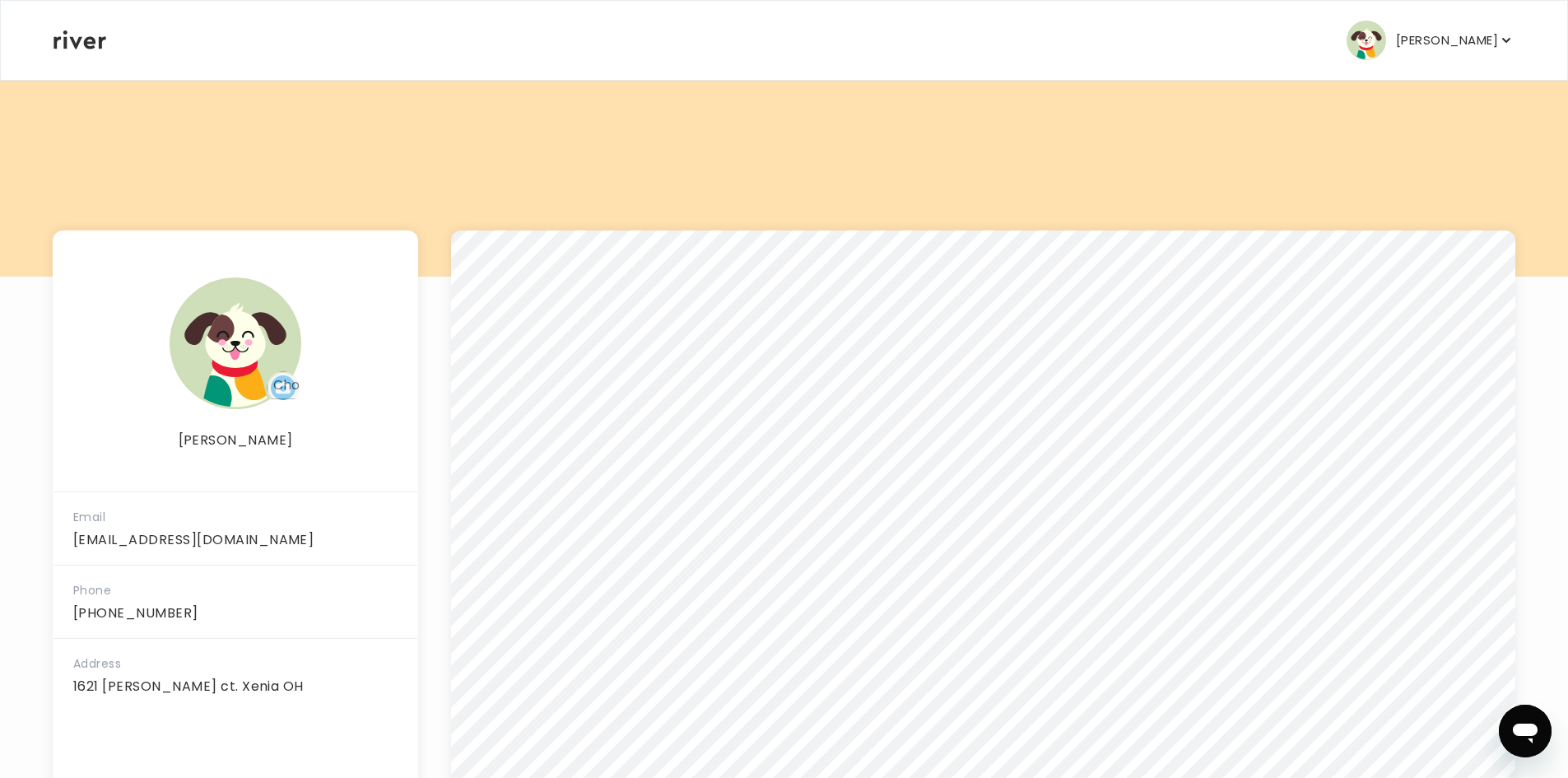
scroll to position [166, 0]
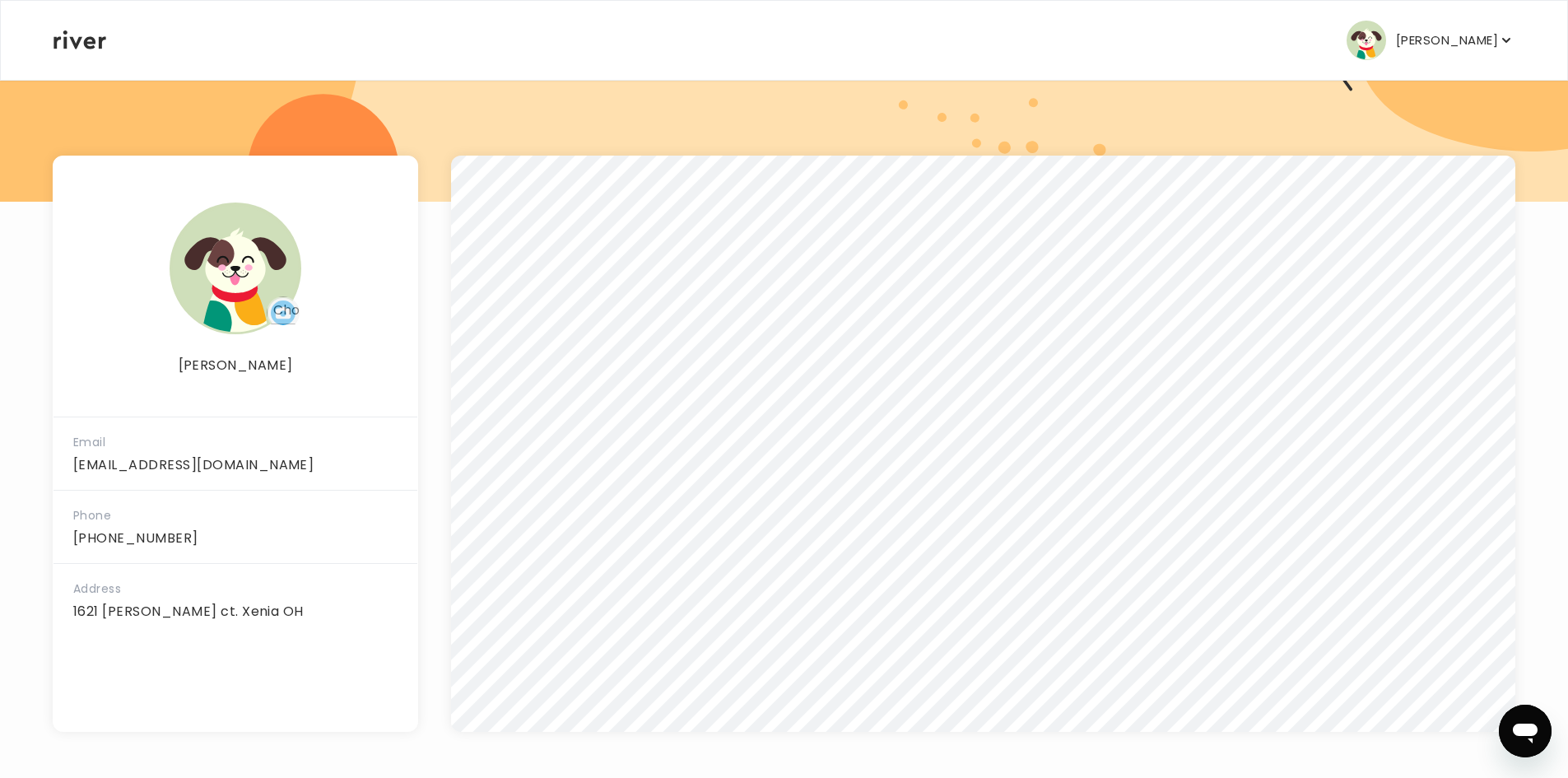
click at [1479, 42] on p "[PERSON_NAME]" at bounding box center [1446, 39] width 102 height 23
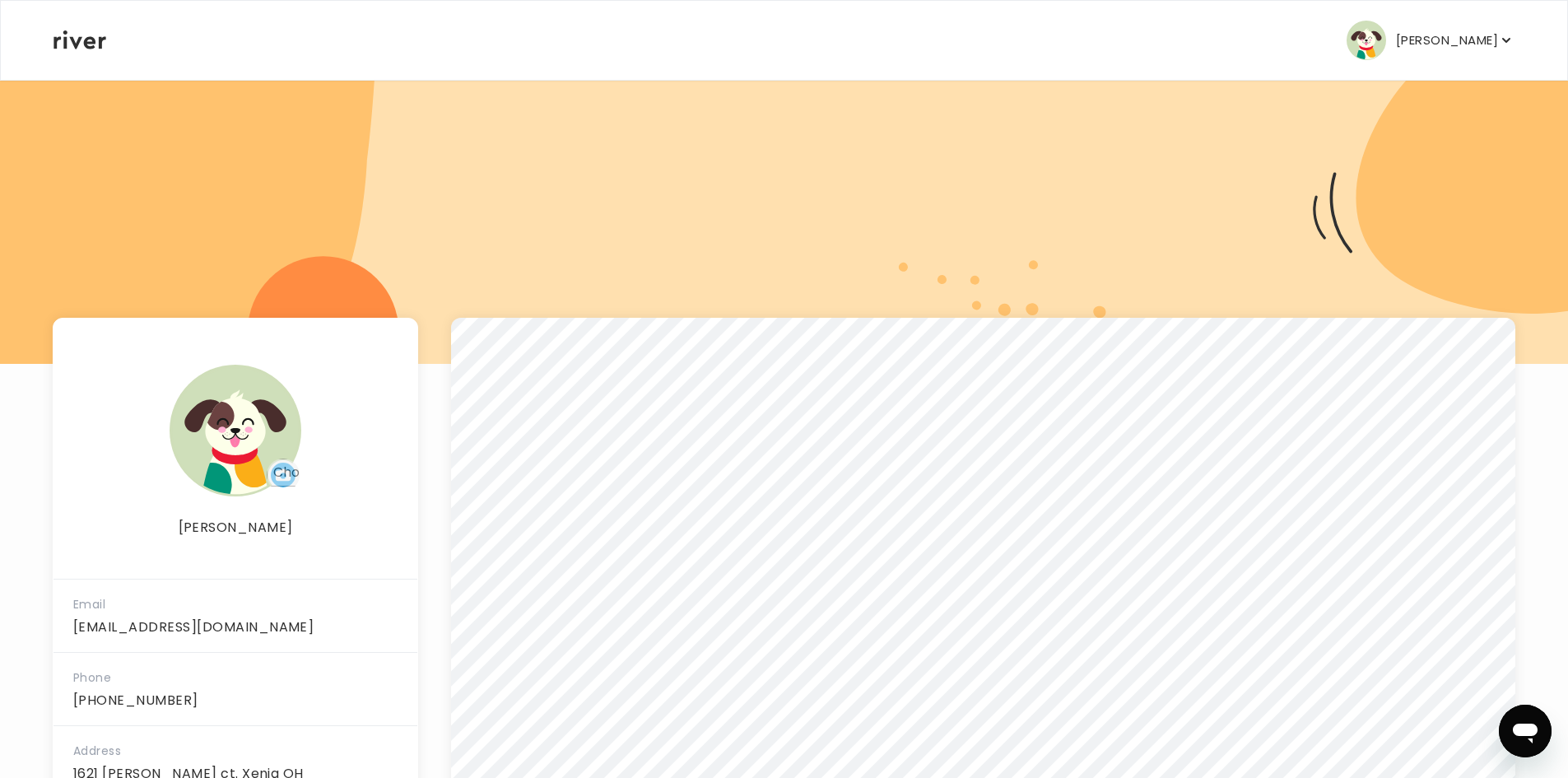
scroll to position [0, 0]
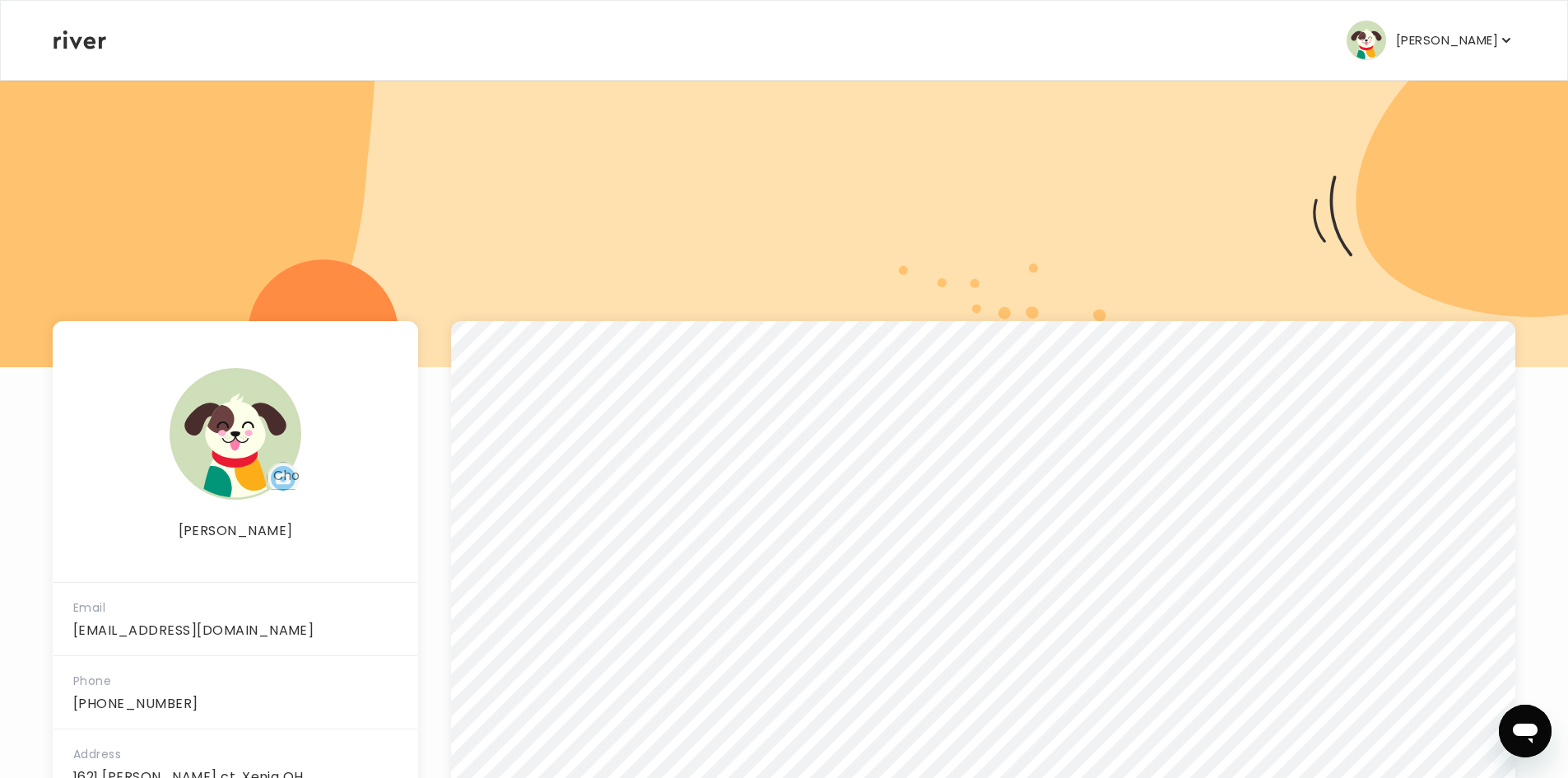
click at [1479, 45] on p "[PERSON_NAME]" at bounding box center [1446, 39] width 102 height 23
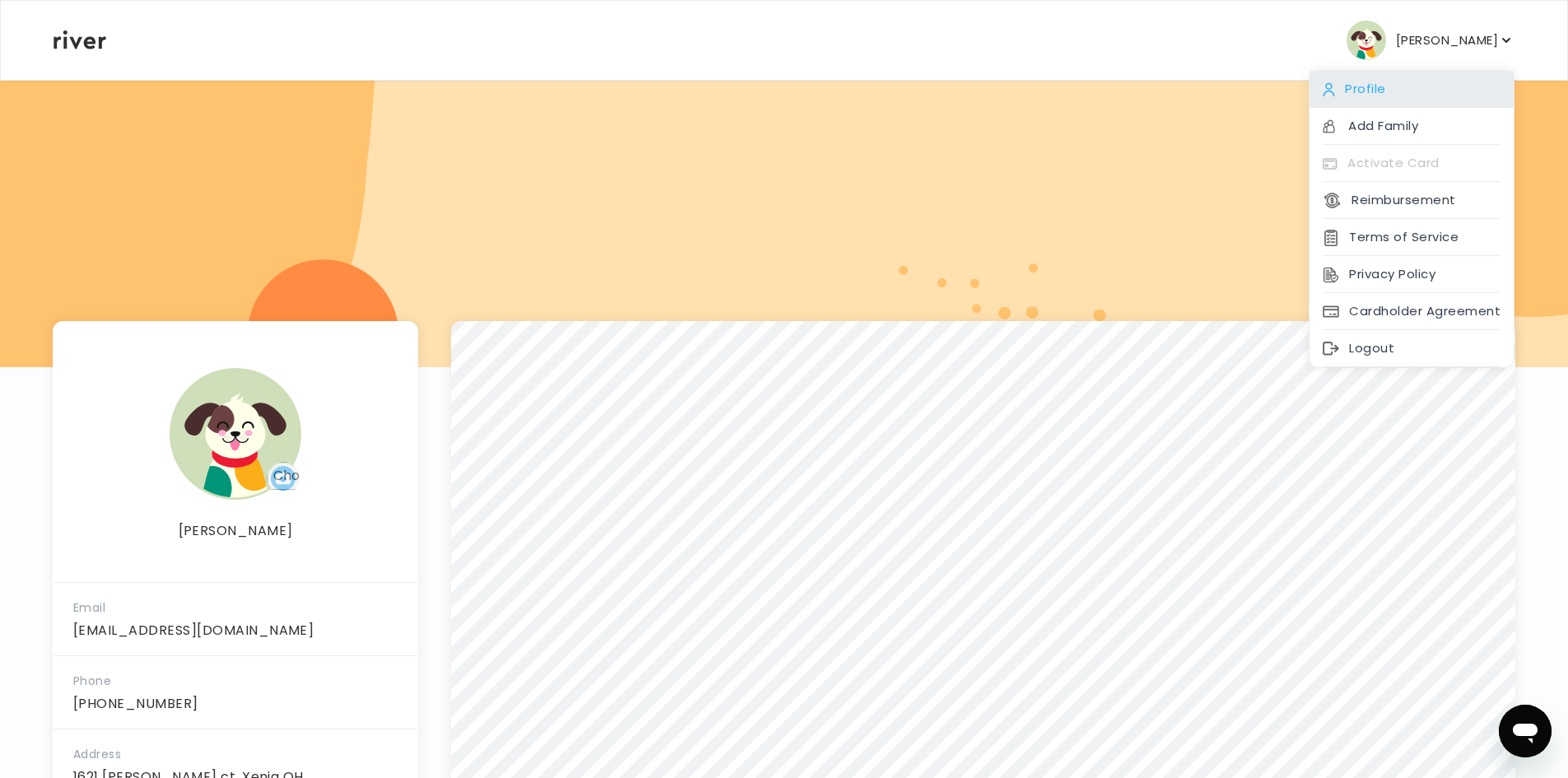
click at [1399, 93] on div "Profile" at bounding box center [1411, 90] width 204 height 37
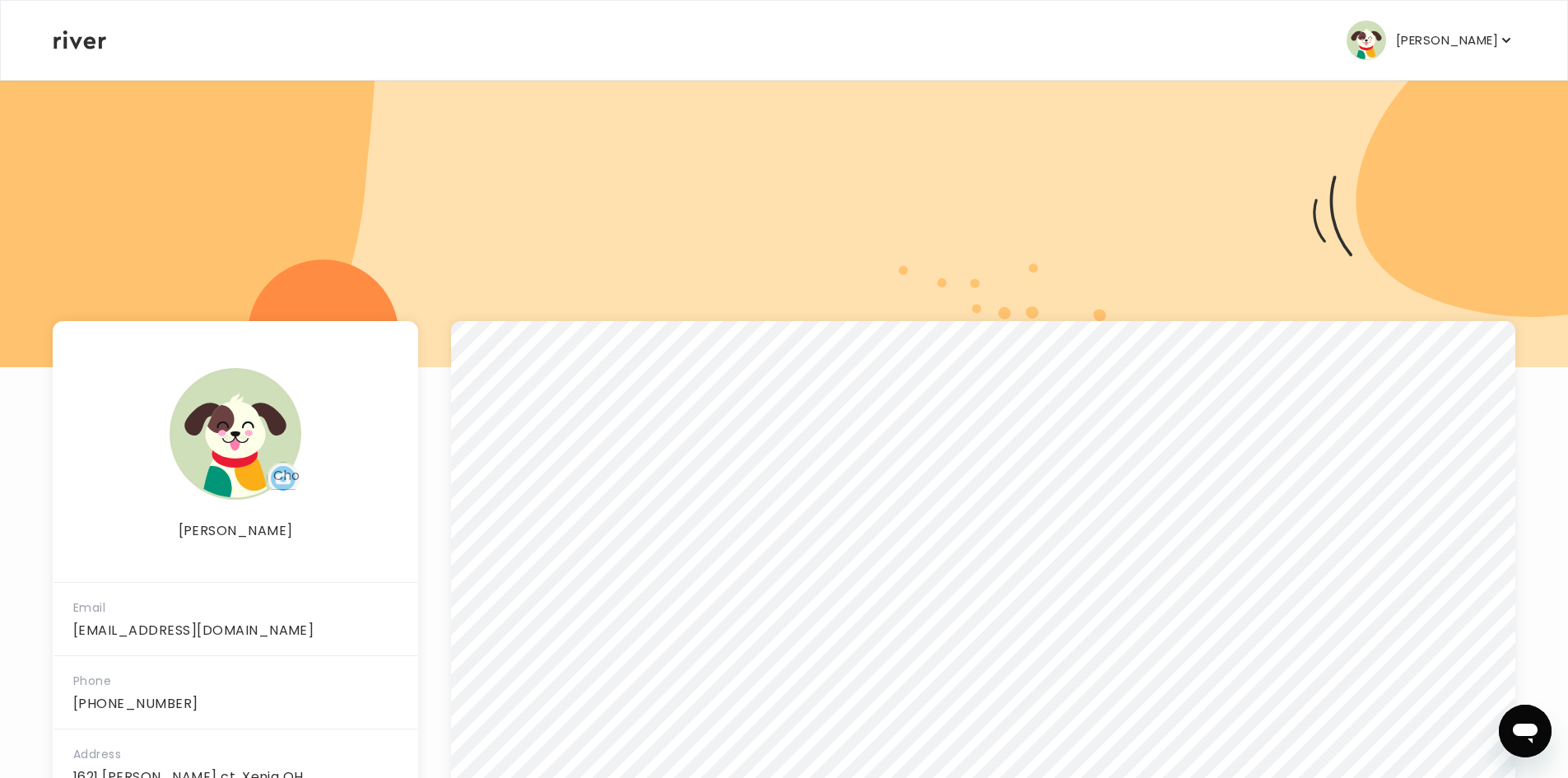
click at [1496, 36] on p "[PERSON_NAME]" at bounding box center [1446, 39] width 102 height 23
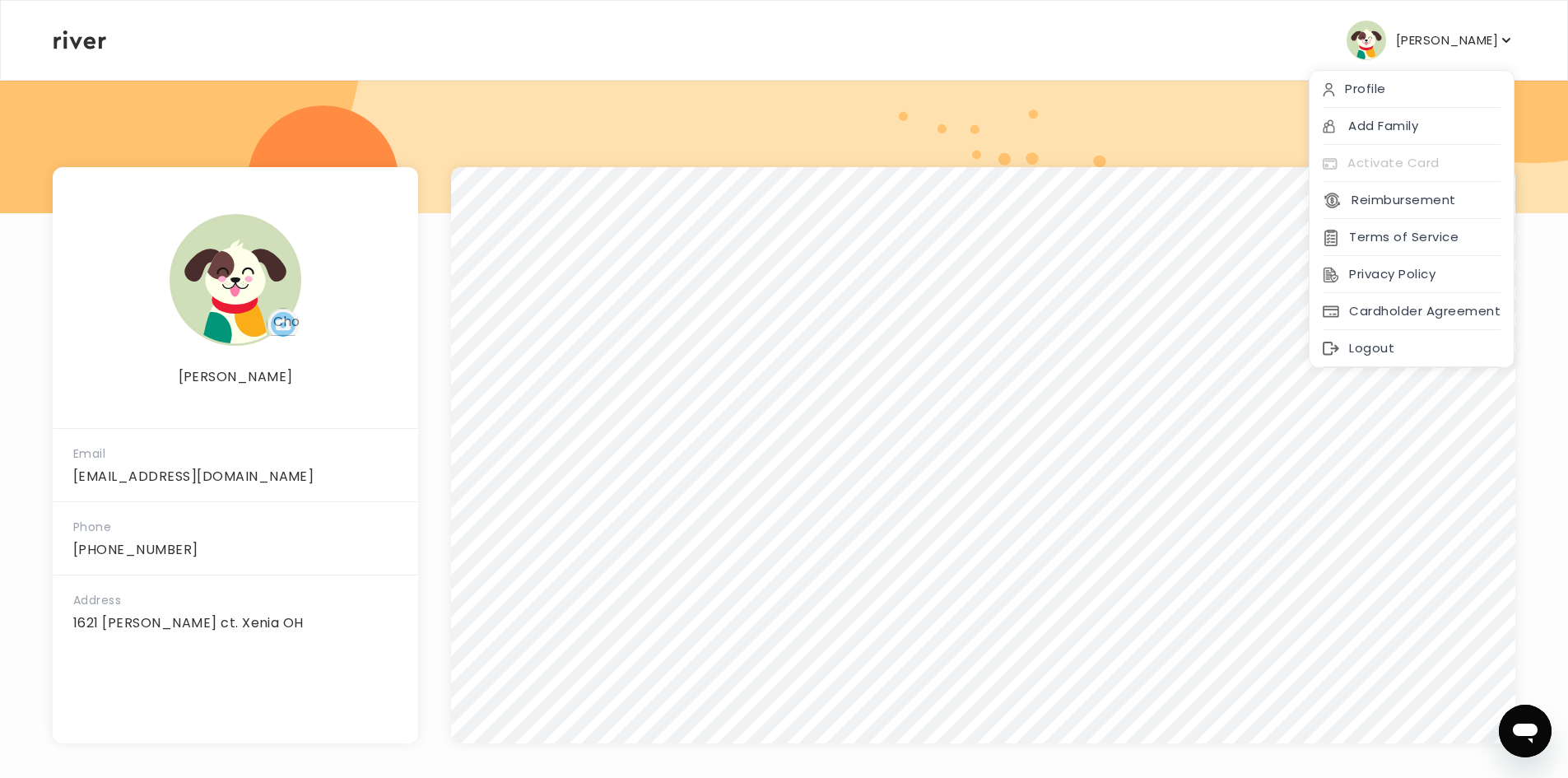
scroll to position [166, 0]
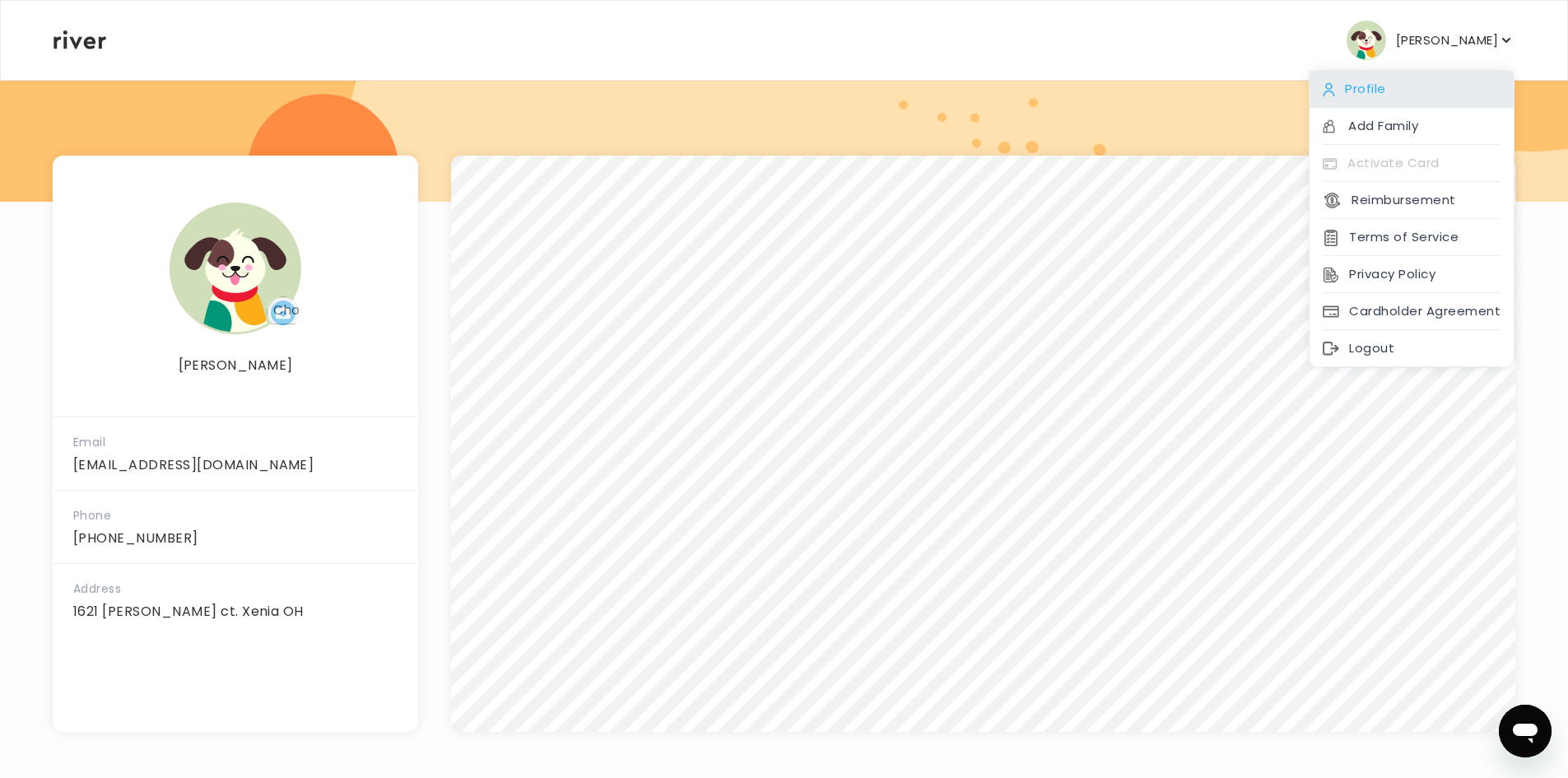
click at [1360, 87] on div "Profile" at bounding box center [1411, 90] width 204 height 37
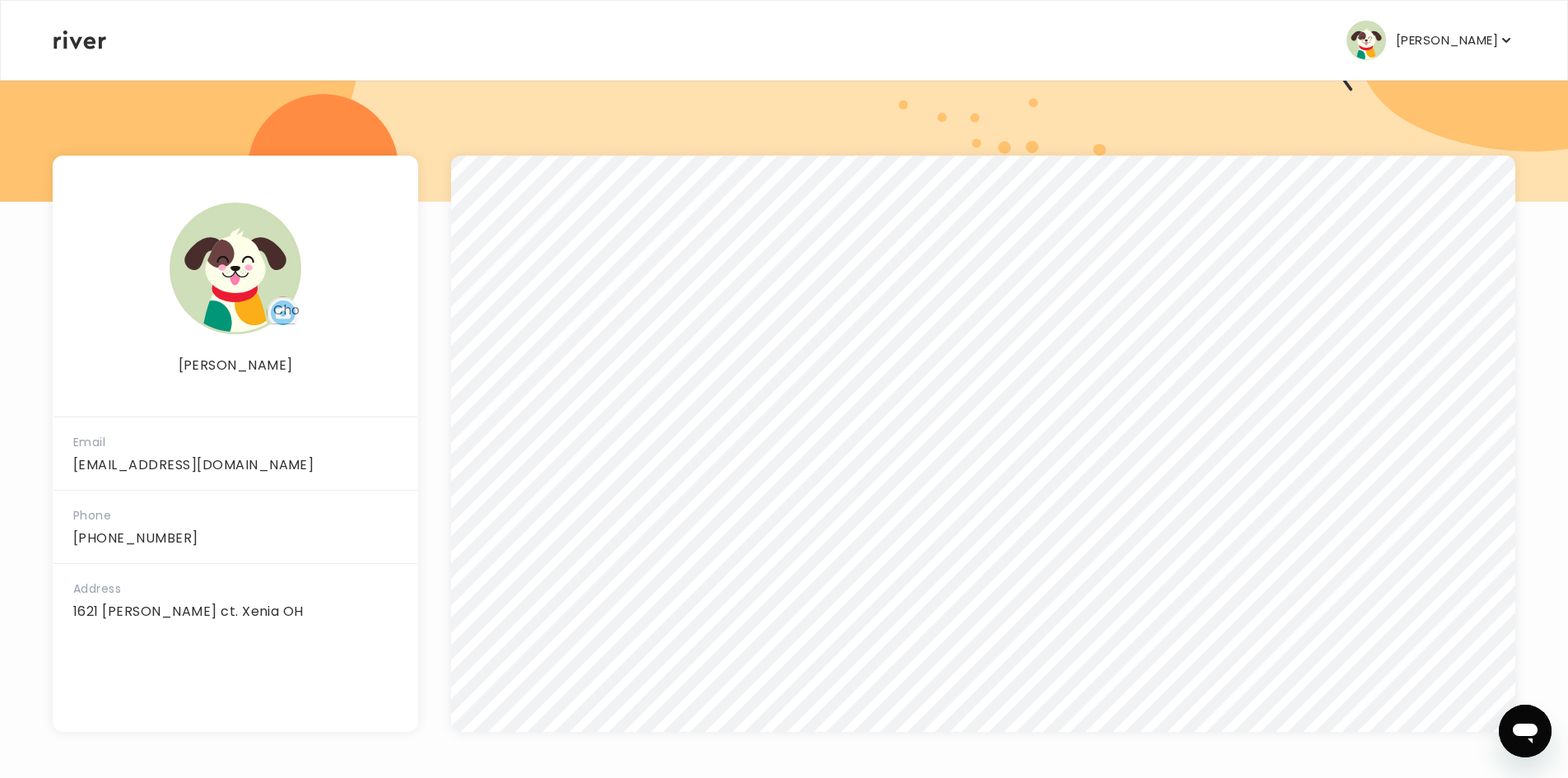
click at [105, 41] on icon at bounding box center [79, 39] width 52 height 19
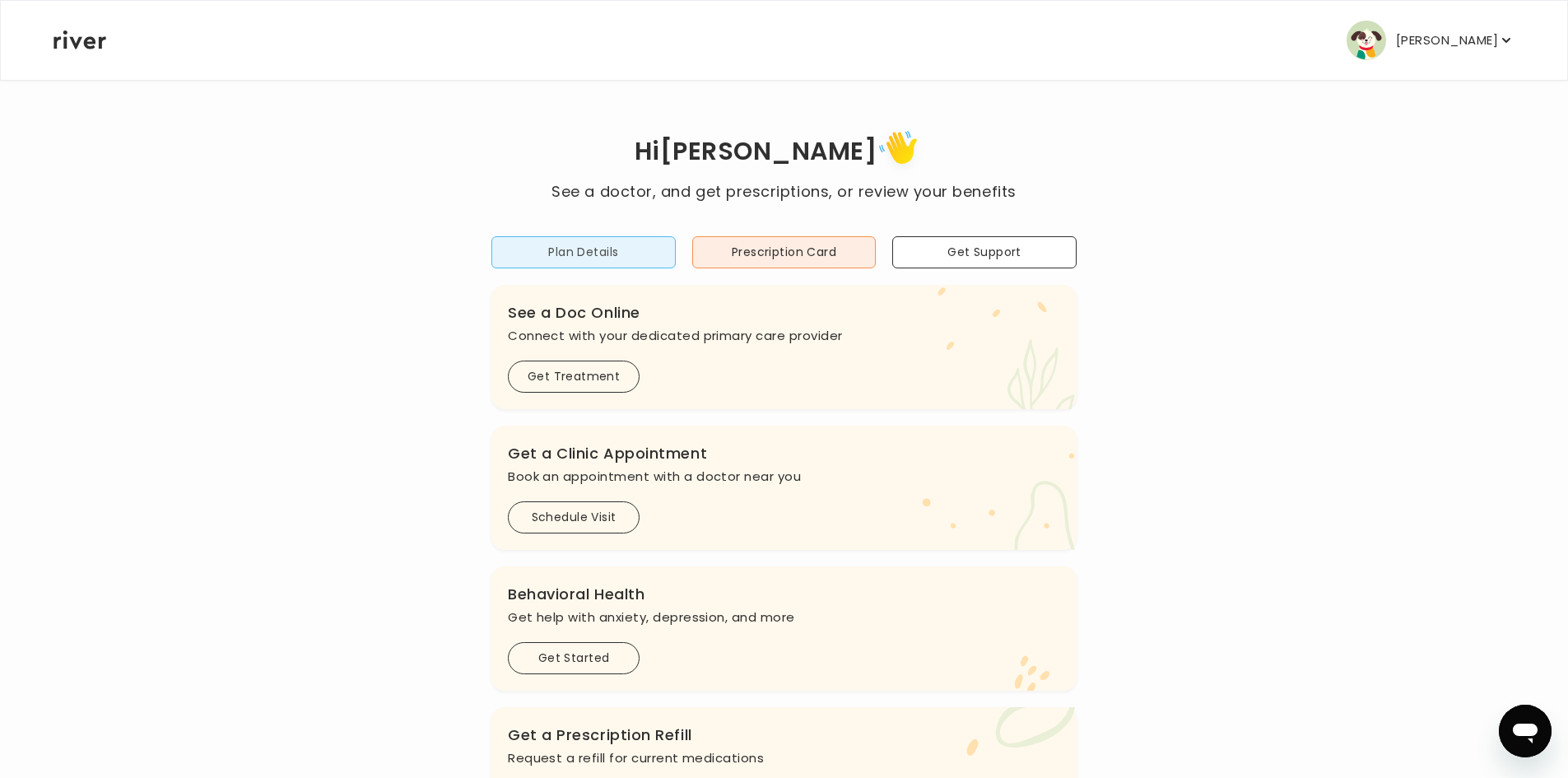
click at [595, 252] on button "Plan Details" at bounding box center [583, 251] width 184 height 33
